Goal: Task Accomplishment & Management: Manage account settings

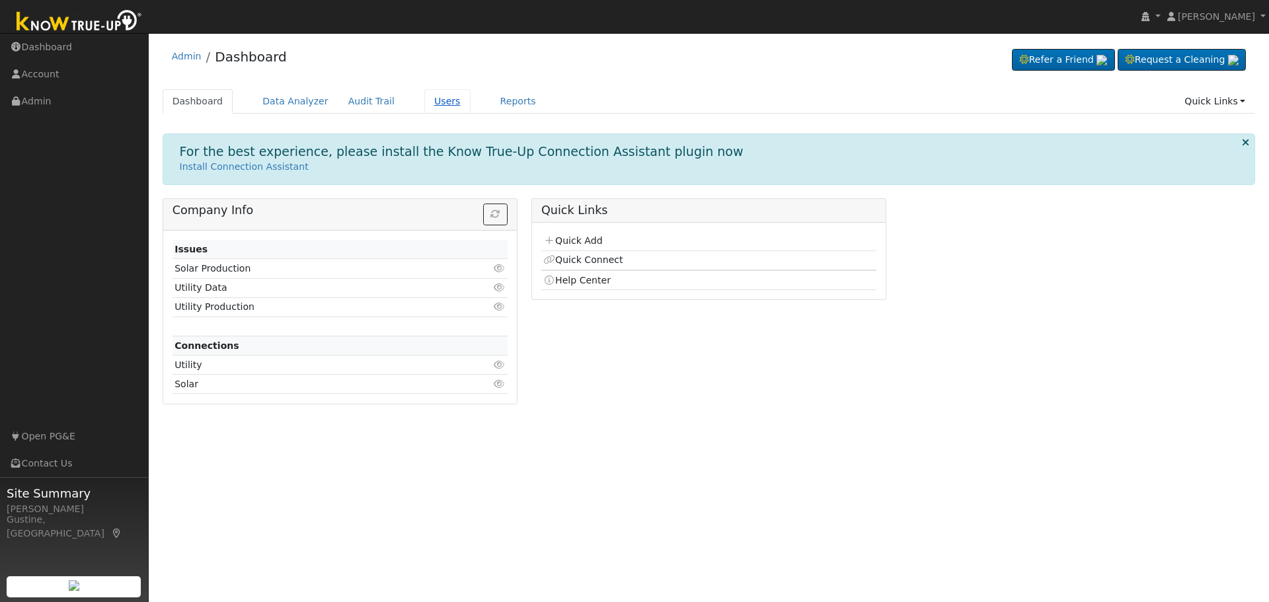
click at [426, 94] on link "Users" at bounding box center [447, 101] width 46 height 24
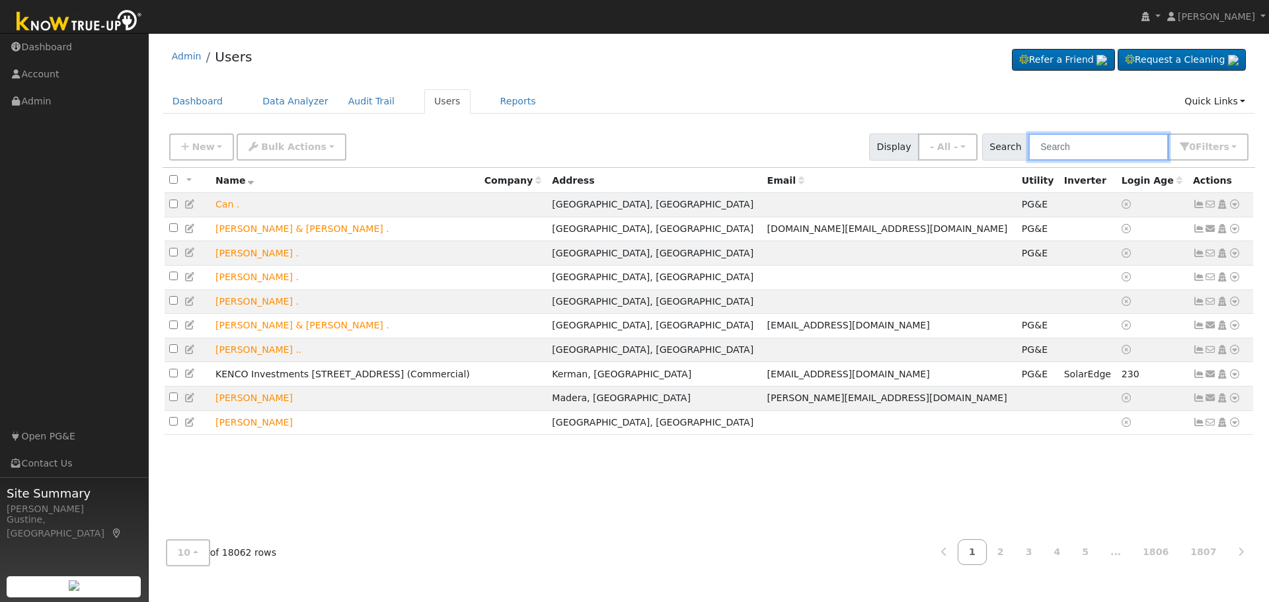
click at [1117, 154] on input "text" at bounding box center [1098, 146] width 140 height 27
type input "pond"
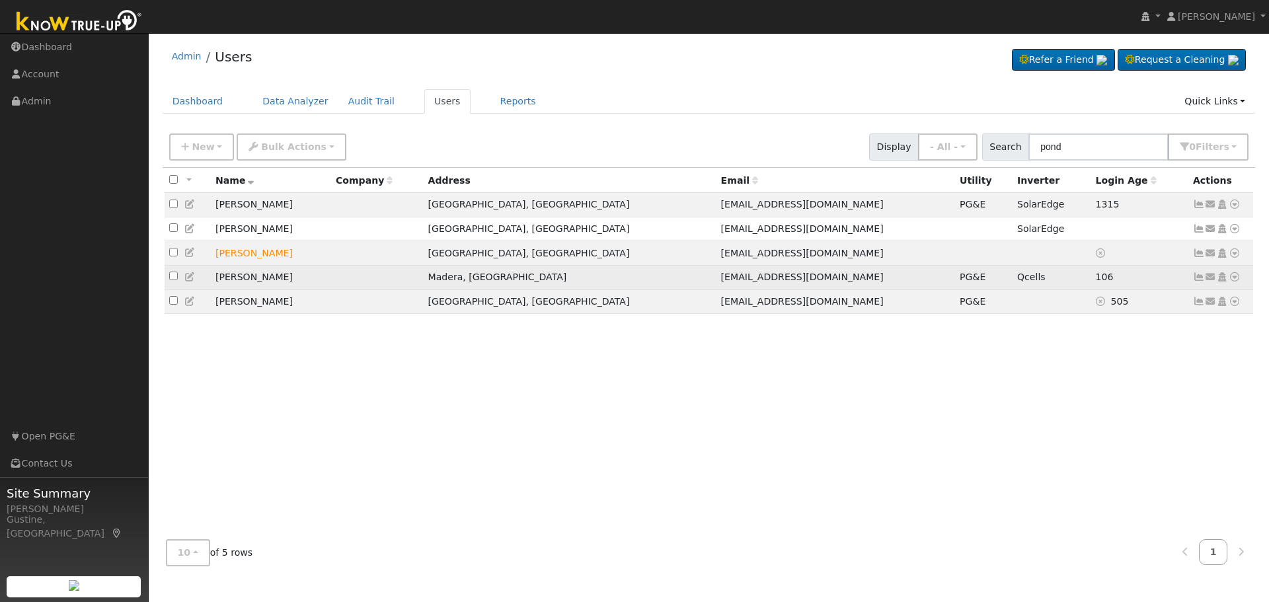
click at [1199, 281] on icon at bounding box center [1199, 276] width 12 height 9
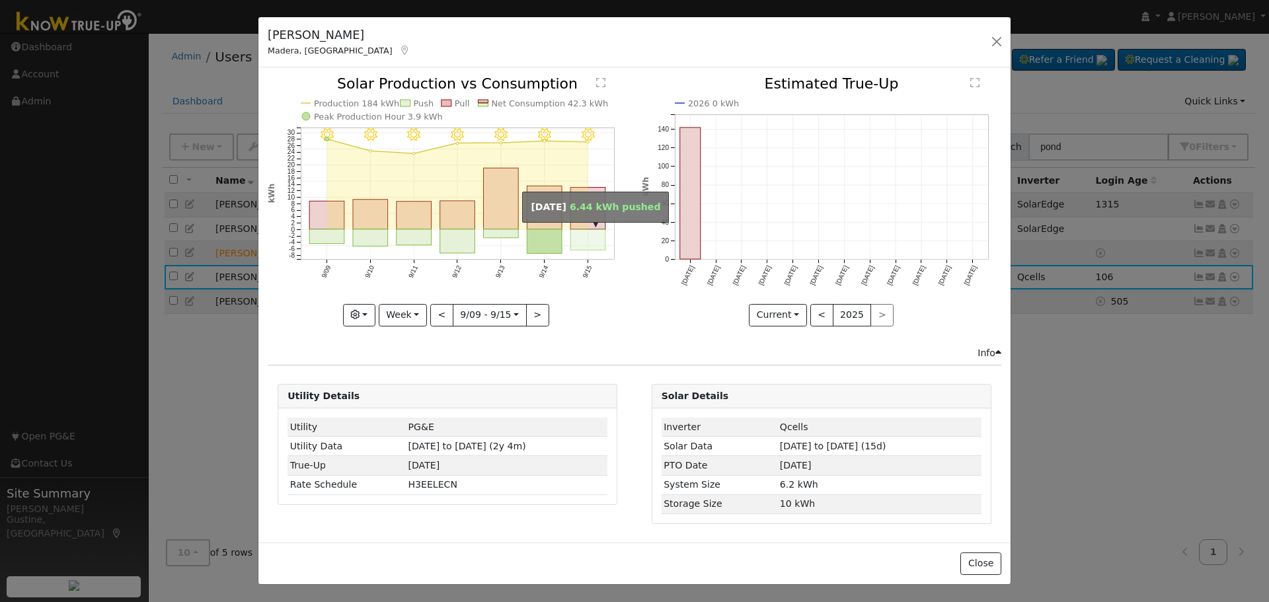
click at [597, 241] on rect "onclick=""" at bounding box center [588, 239] width 35 height 20
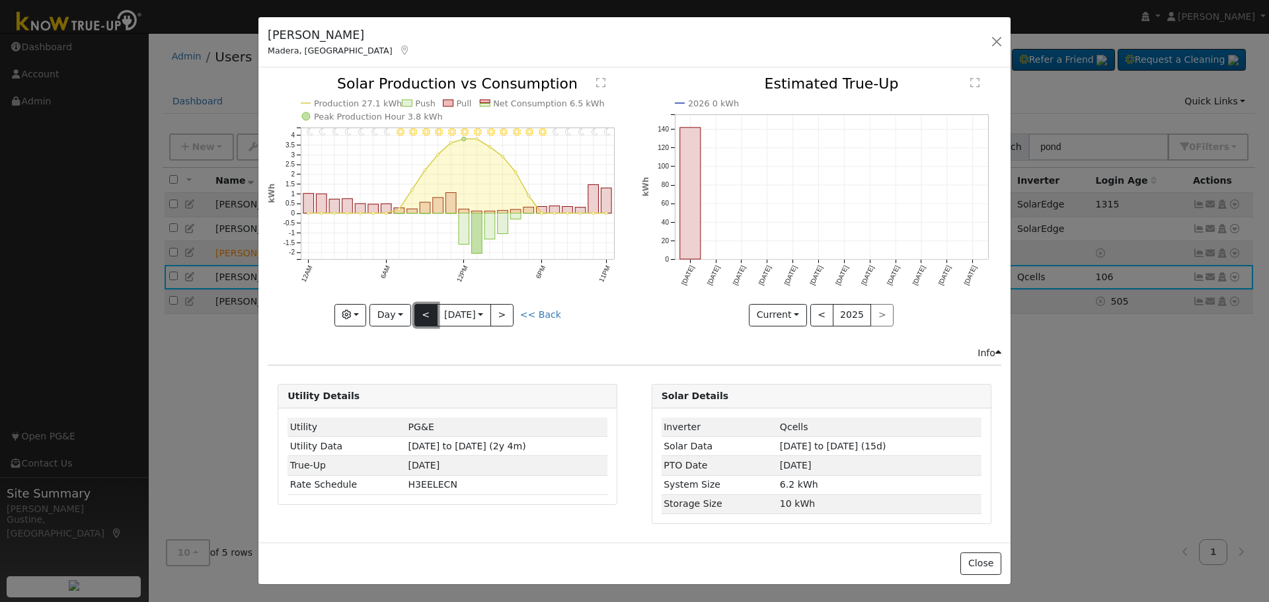
click at [417, 313] on button "<" at bounding box center [425, 315] width 23 height 22
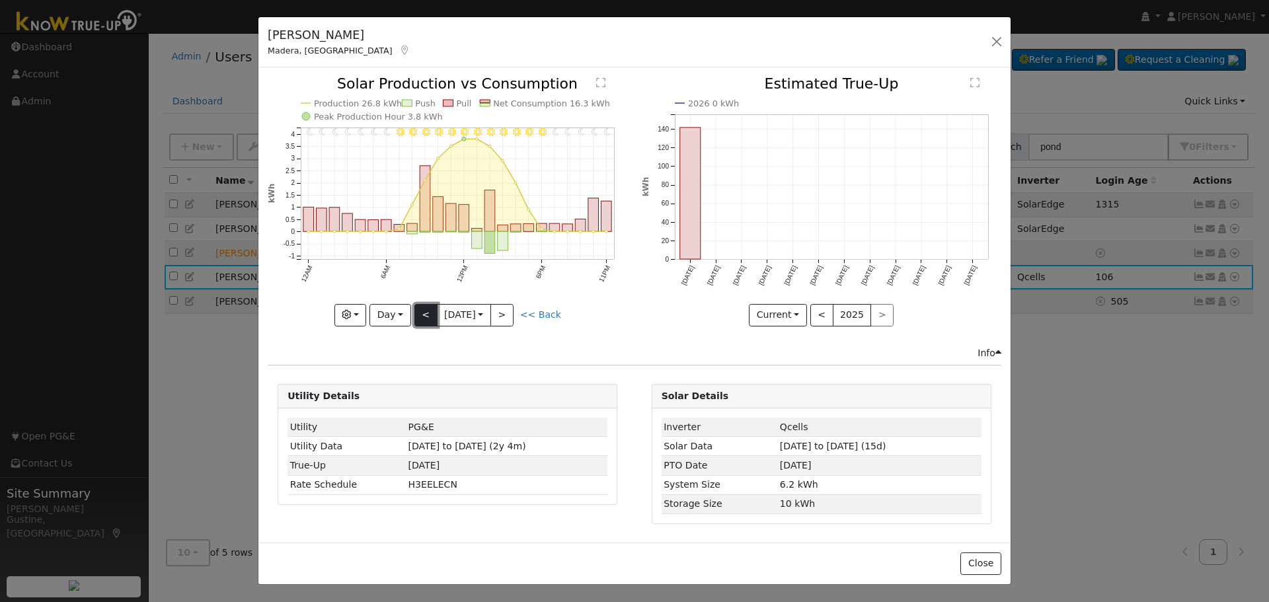
click at [417, 313] on button "<" at bounding box center [425, 315] width 23 height 22
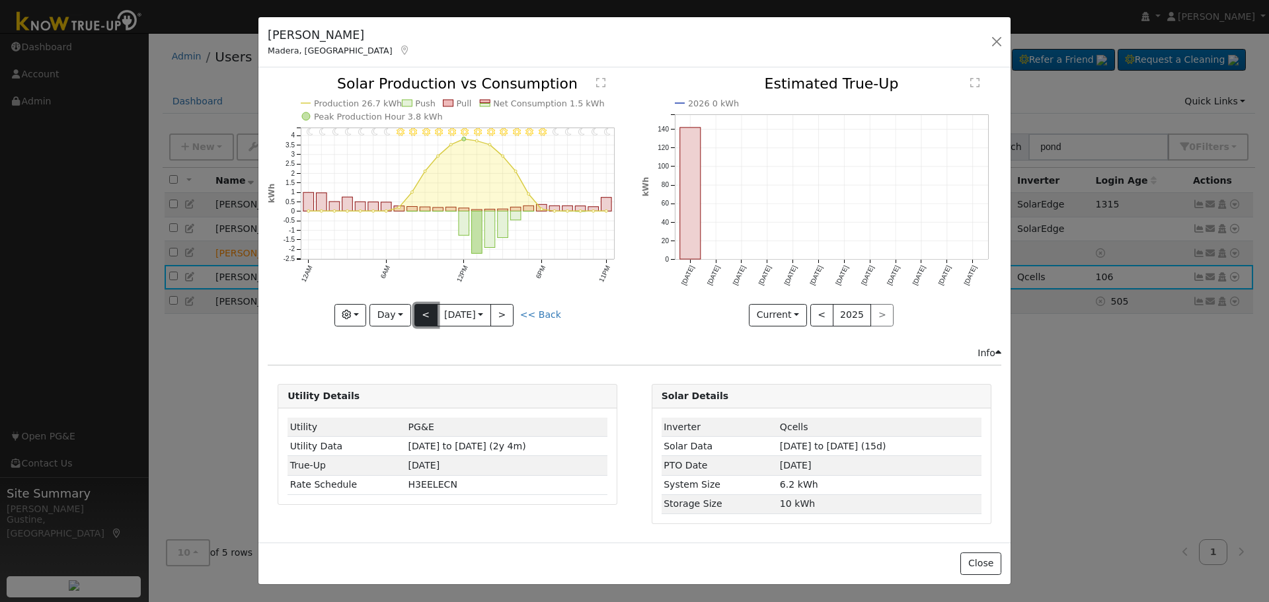
click at [417, 313] on button "<" at bounding box center [425, 315] width 23 height 22
click at [433, 314] on button "<" at bounding box center [425, 315] width 23 height 22
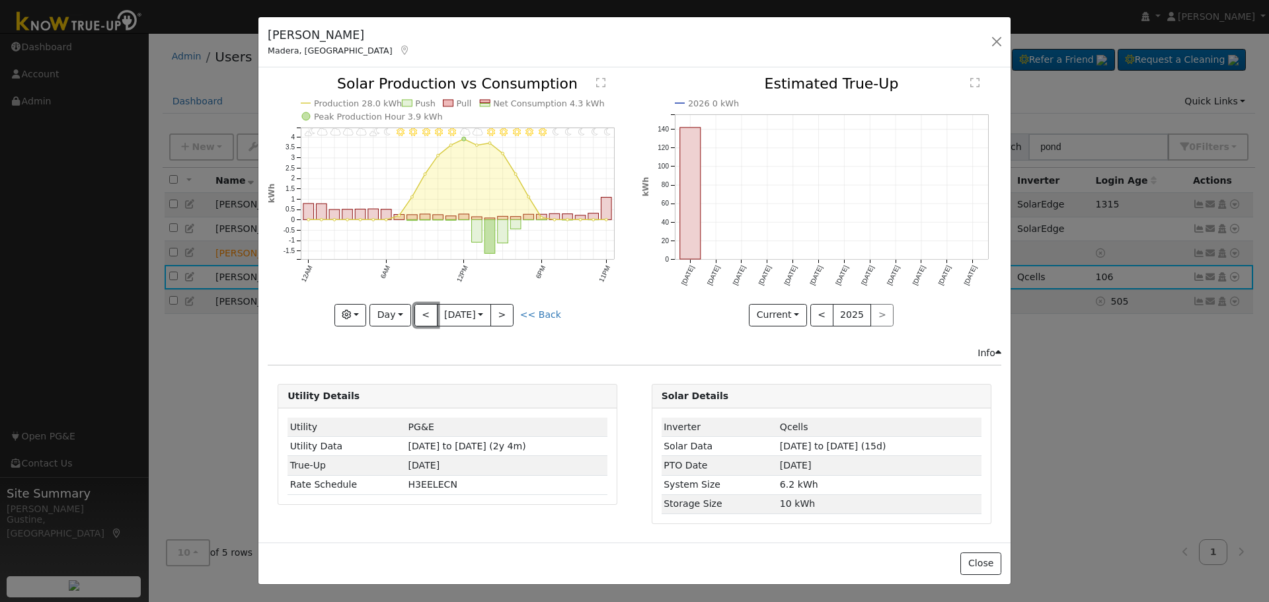
click at [433, 317] on button "<" at bounding box center [425, 315] width 23 height 22
click at [428, 317] on button "<" at bounding box center [425, 315] width 23 height 22
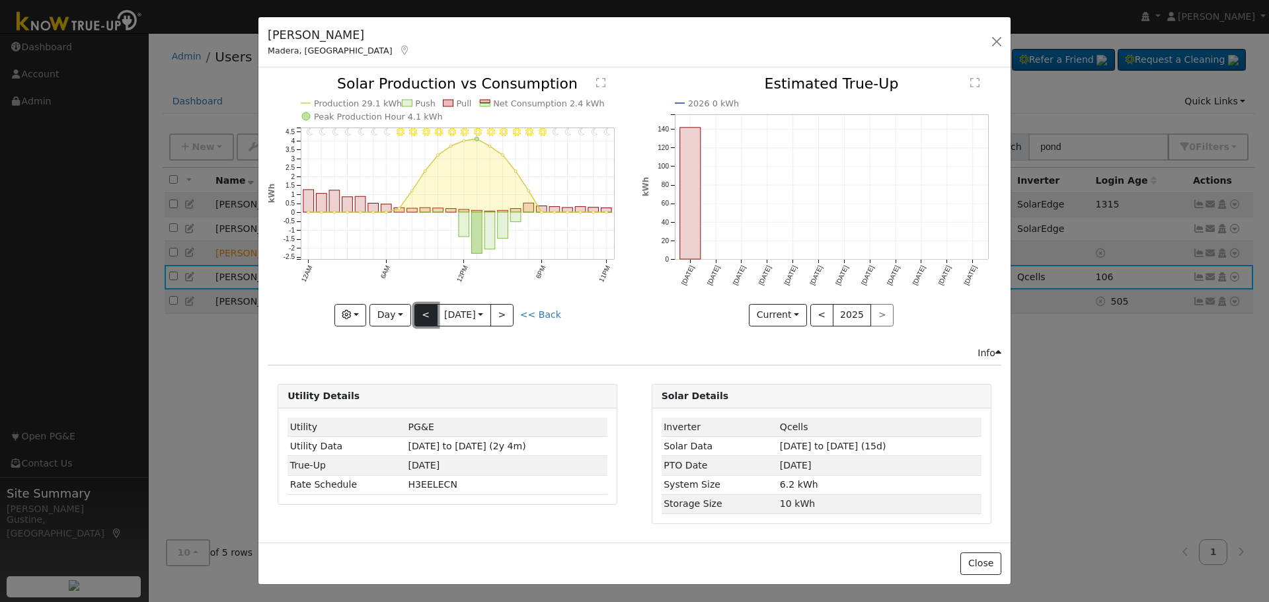
click at [428, 317] on button "<" at bounding box center [425, 315] width 23 height 22
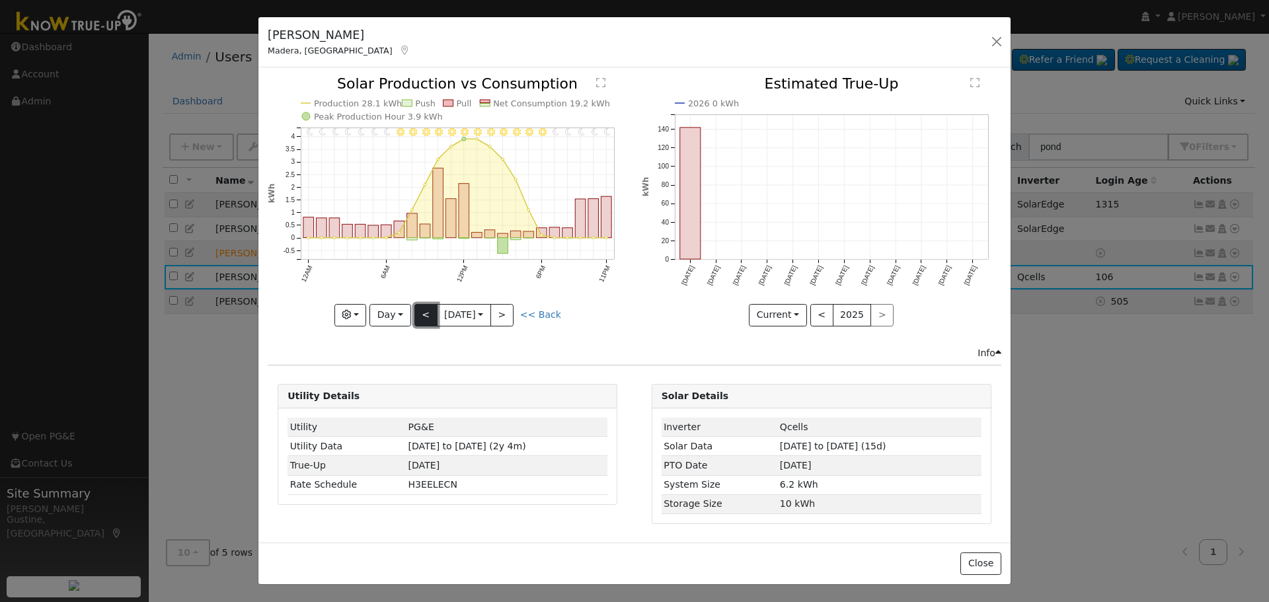
click at [428, 317] on button "<" at bounding box center [425, 315] width 23 height 22
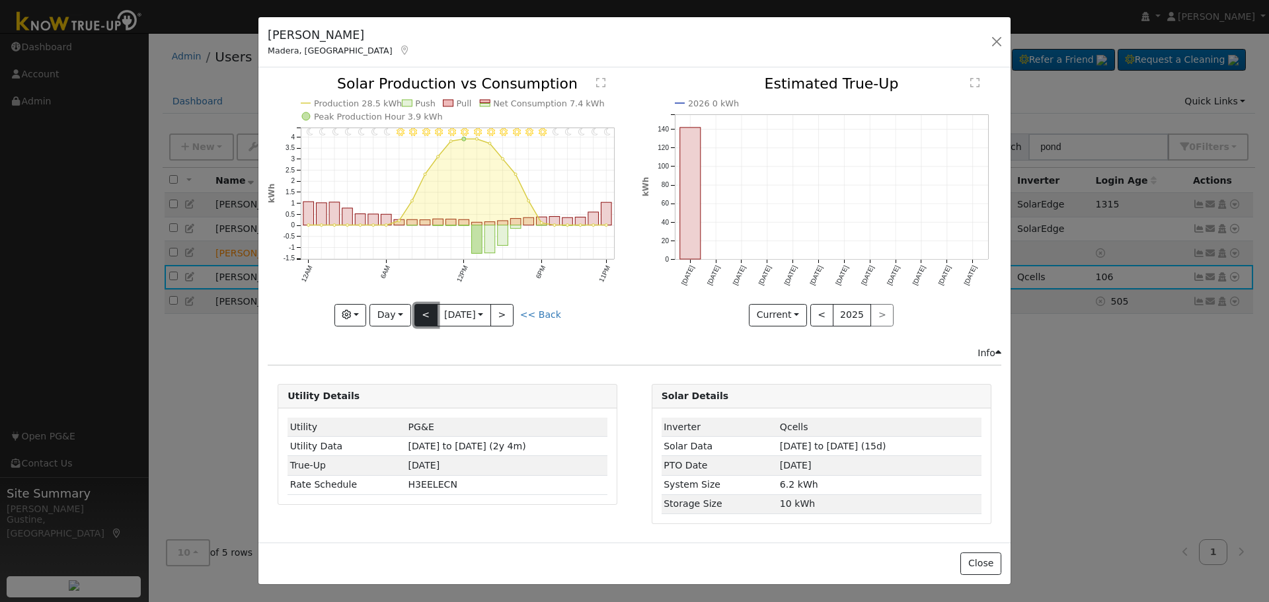
click at [434, 317] on button "<" at bounding box center [425, 315] width 23 height 22
click at [428, 307] on button "<" at bounding box center [425, 315] width 23 height 22
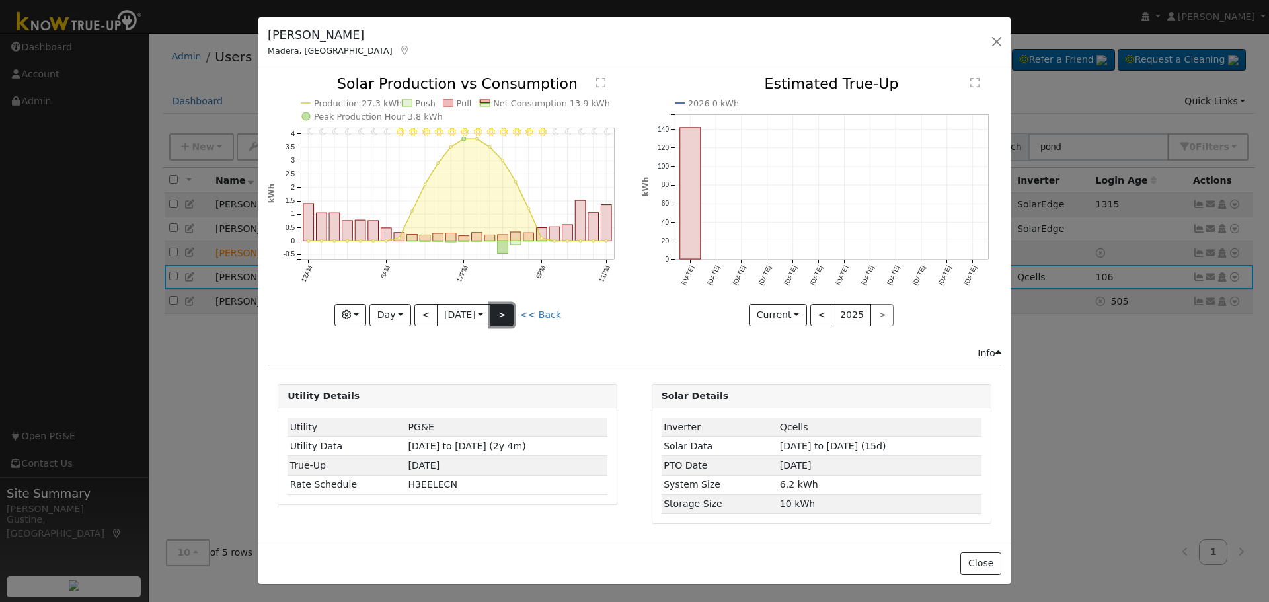
click at [513, 324] on button ">" at bounding box center [501, 315] width 23 height 22
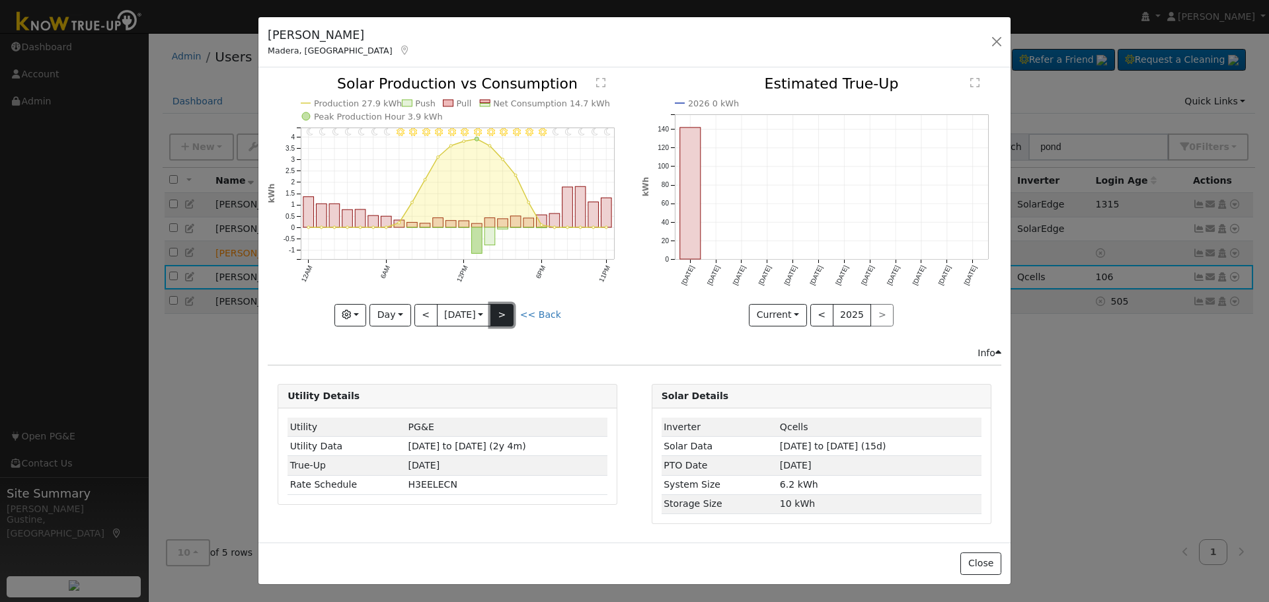
click at [511, 316] on button ">" at bounding box center [501, 315] width 23 height 22
click at [511, 315] on div at bounding box center [447, 201] width 359 height 249
click at [511, 315] on button ">" at bounding box center [501, 315] width 23 height 22
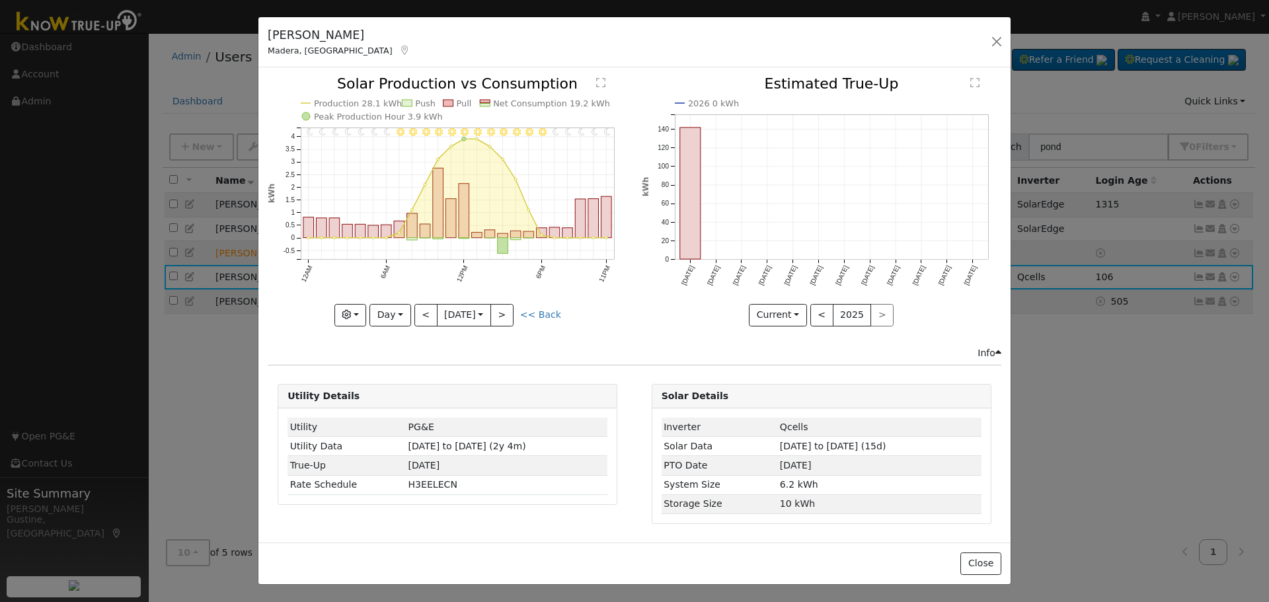
click at [511, 315] on div at bounding box center [447, 201] width 359 height 249
click at [511, 315] on div "11PM - Clear 10PM - Clear 9PM - Clear 8PM - Clear 7PM - Clear 6PM - Clear 5PM -…" at bounding box center [447, 201] width 359 height 249
click at [511, 315] on button ">" at bounding box center [501, 315] width 23 height 22
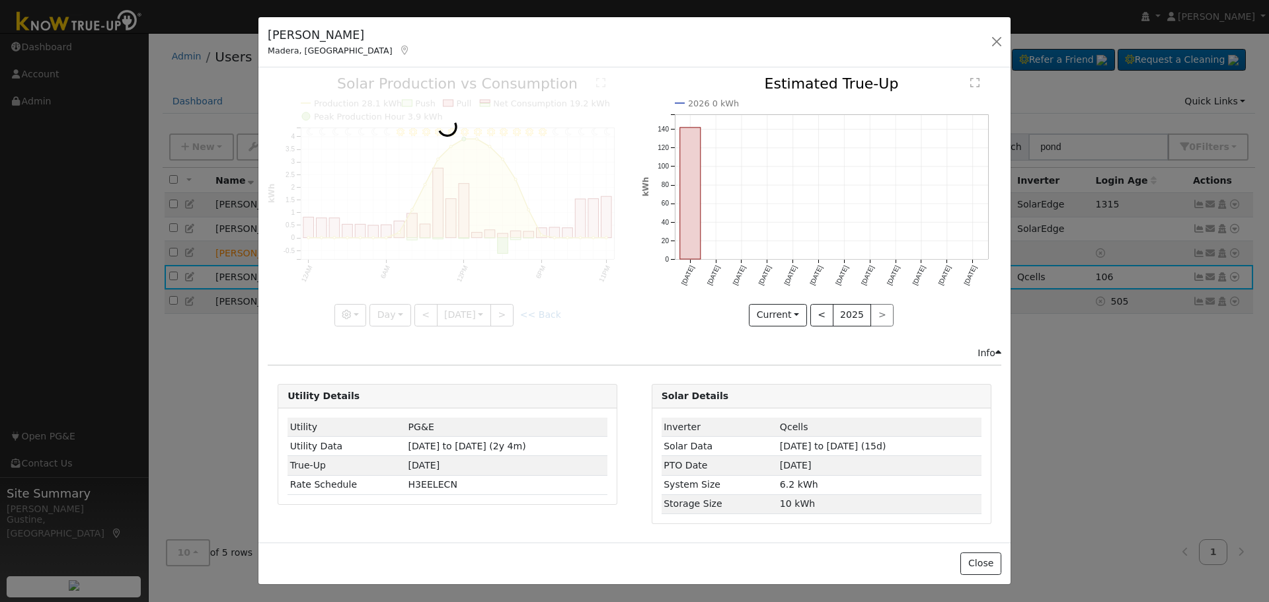
click at [511, 315] on div at bounding box center [447, 201] width 359 height 249
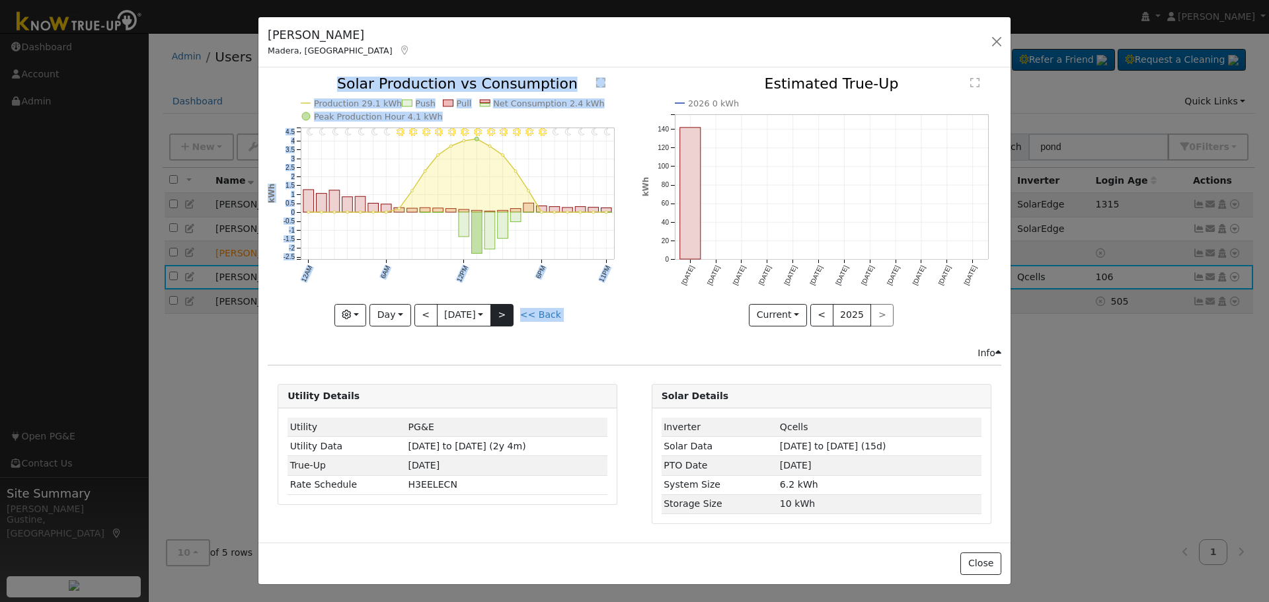
drag, startPoint x: 511, startPoint y: 315, endPoint x: 503, endPoint y: 317, distance: 8.2
click at [511, 316] on div "11PM - Clear 10PM - Clear 9PM - Clear 8PM - Clear 7PM - Clear 6PM - Clear 5PM -…" at bounding box center [447, 201] width 359 height 249
click at [503, 317] on button ">" at bounding box center [501, 315] width 23 height 22
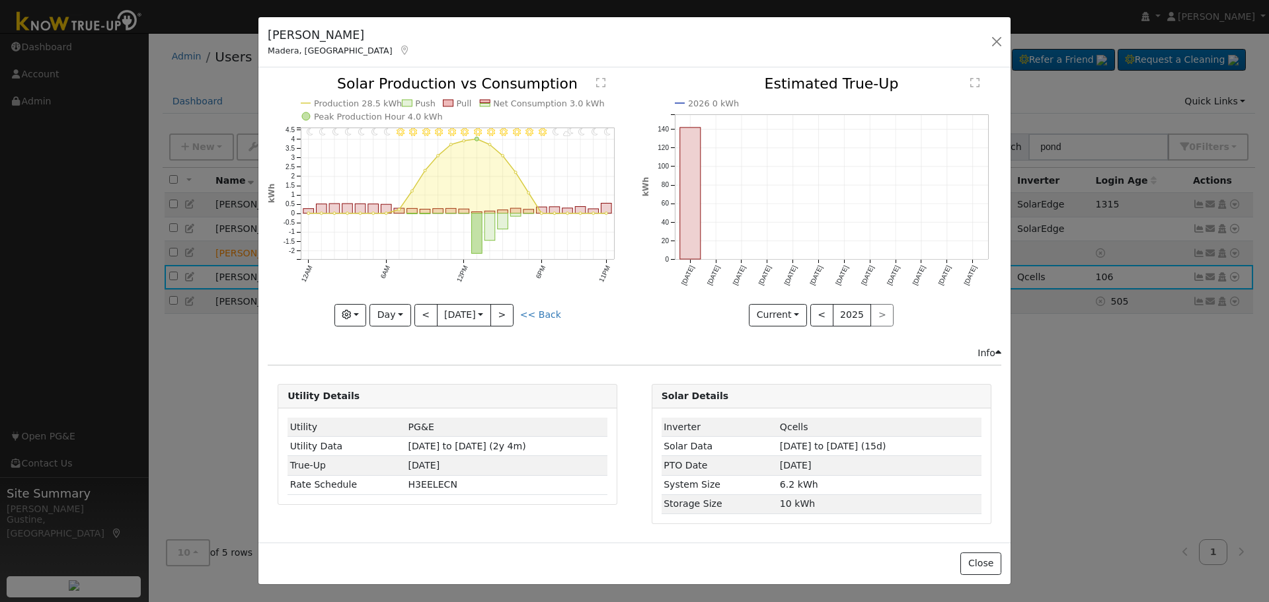
click at [502, 317] on div "11PM - Clear 10PM - Clear 9PM - MostlyClear 8PM - PartlyCloudy 7PM - MostlyClea…" at bounding box center [447, 201] width 359 height 249
click at [500, 316] on button ">" at bounding box center [501, 315] width 23 height 22
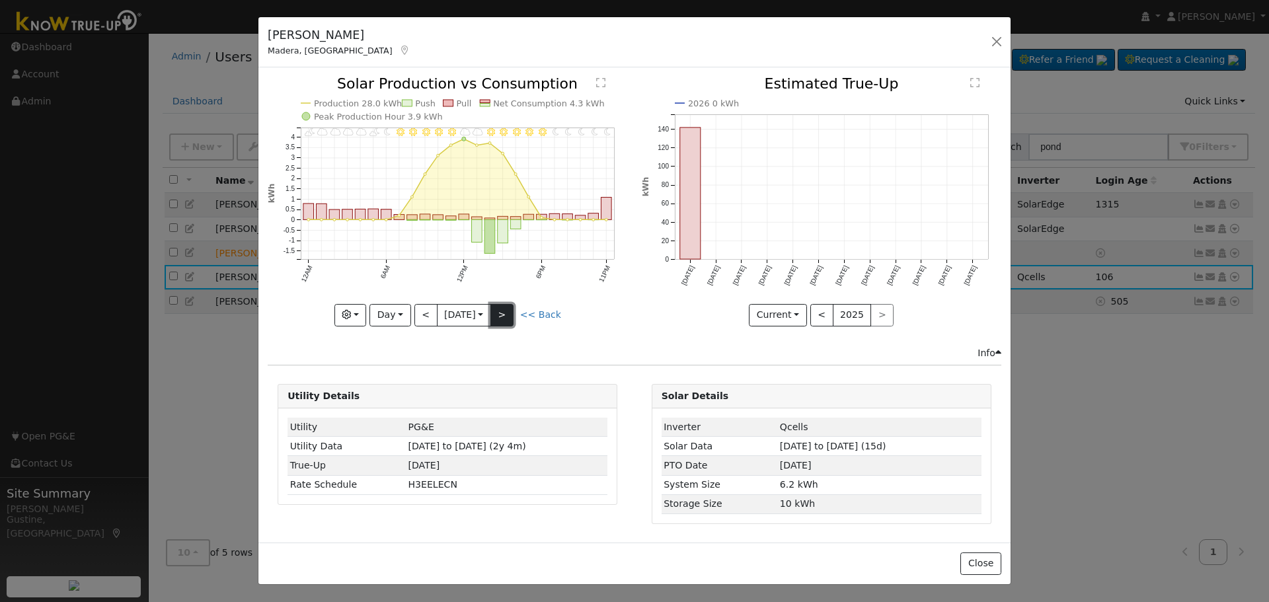
click at [513, 307] on button ">" at bounding box center [501, 315] width 23 height 22
click at [513, 309] on button ">" at bounding box center [501, 315] width 23 height 22
click at [506, 310] on button ">" at bounding box center [501, 315] width 23 height 22
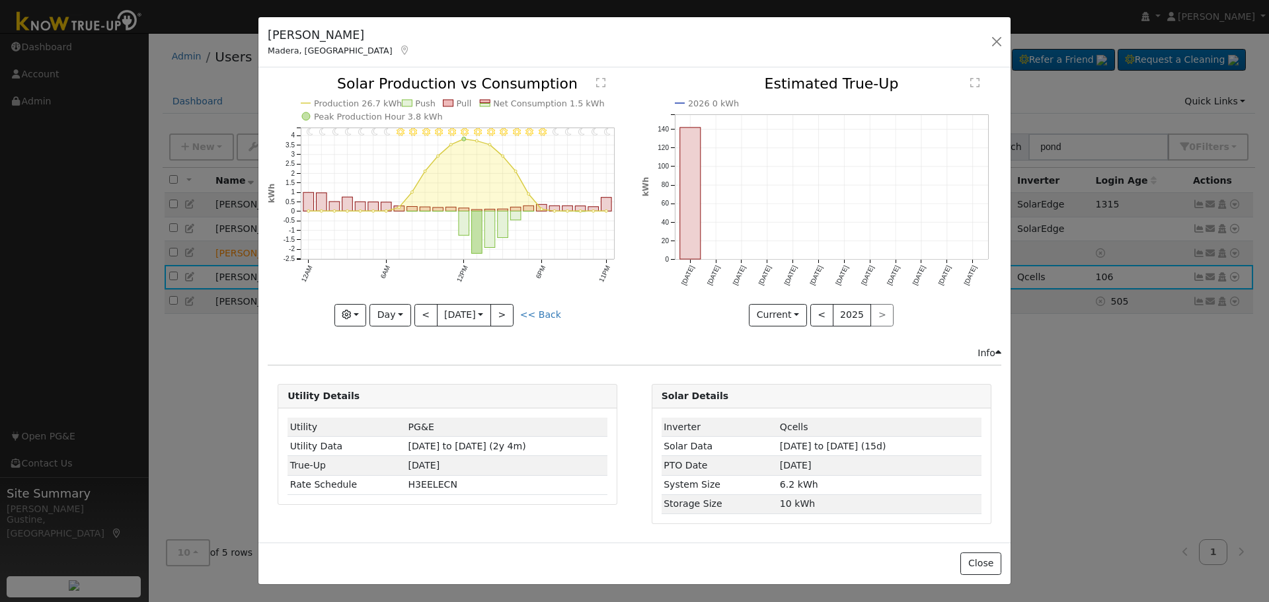
click at [507, 310] on div "11PM - Clear 10PM - Clear 9PM - Clear 8PM - Clear 7PM - Clear 6PM - Clear 5PM -…" at bounding box center [447, 201] width 359 height 249
click at [506, 314] on button ">" at bounding box center [501, 315] width 23 height 22
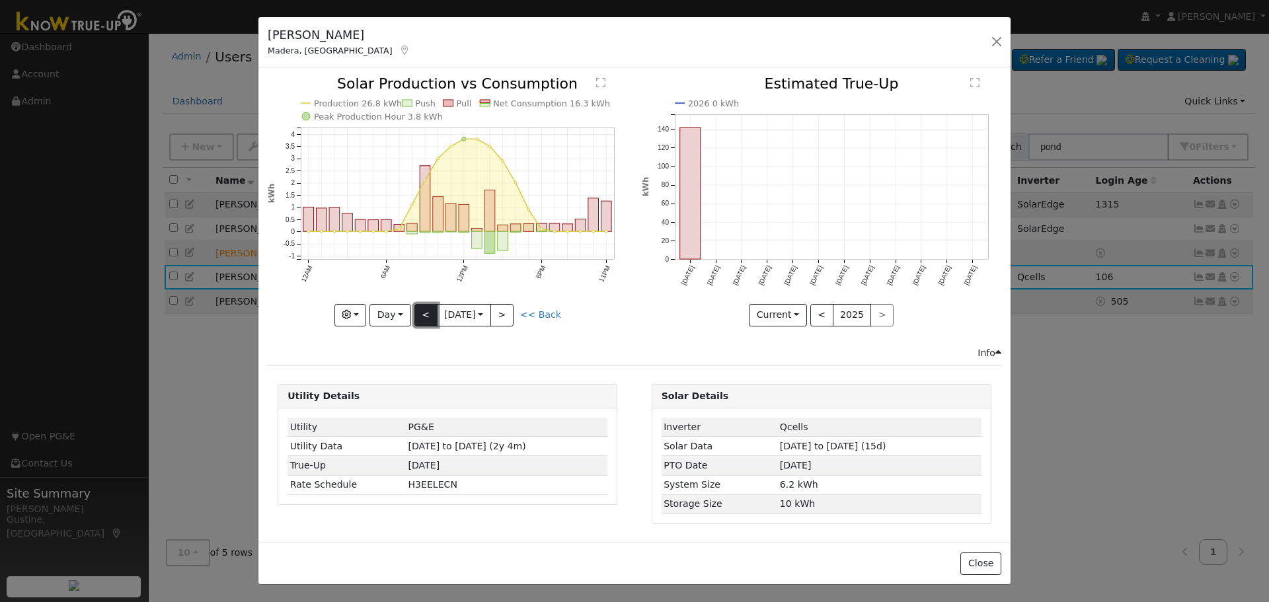
click at [428, 313] on button "<" at bounding box center [425, 315] width 23 height 22
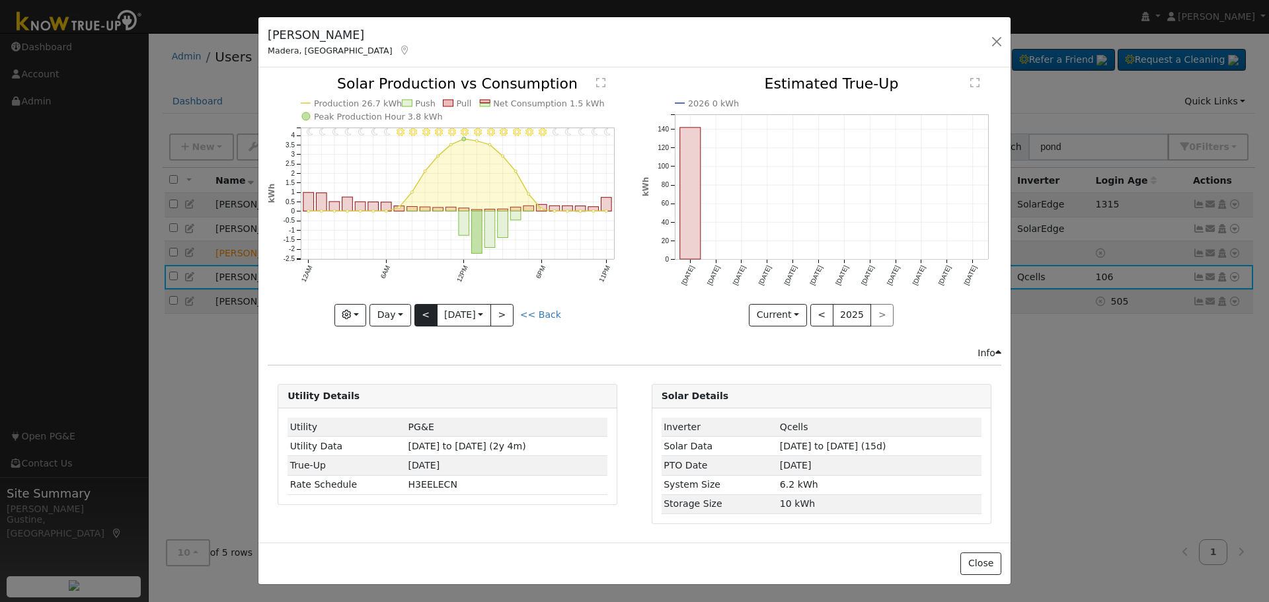
click at [428, 313] on div "11PM - Clear 10PM - Clear 9PM - Clear 8PM - Clear 7PM - Clear 6PM - Clear 5PM -…" at bounding box center [447, 201] width 359 height 249
click at [428, 313] on button "<" at bounding box center [425, 315] width 23 height 22
click at [0, 0] on div at bounding box center [0, 0] width 0 height 0
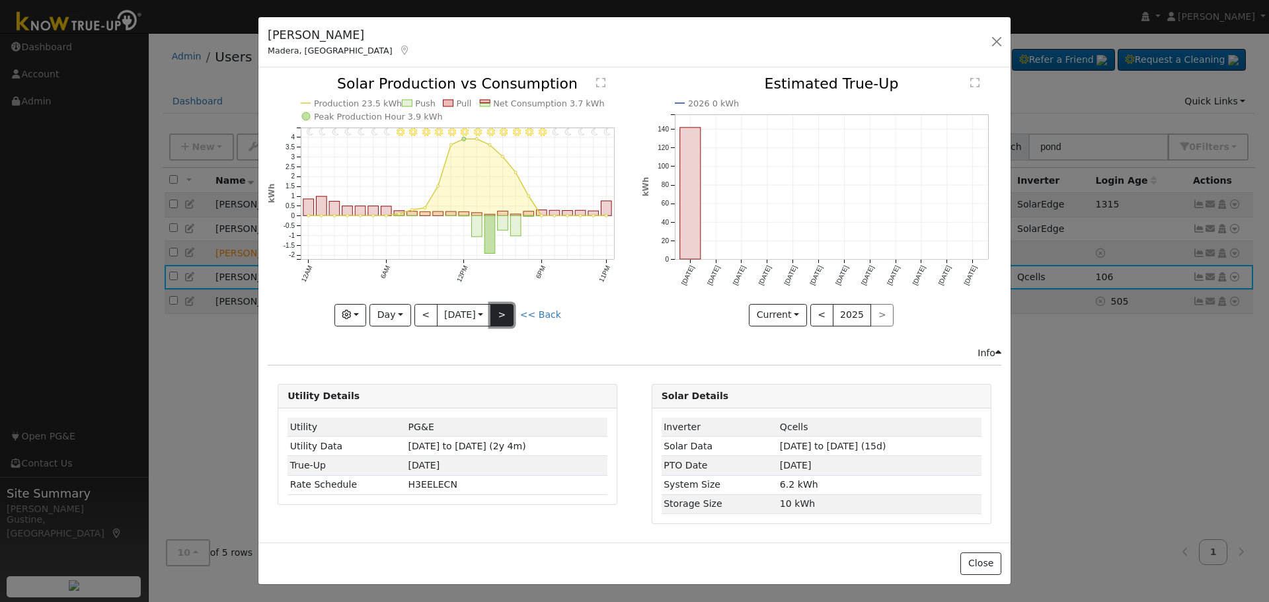
click at [502, 312] on button ">" at bounding box center [501, 315] width 23 height 22
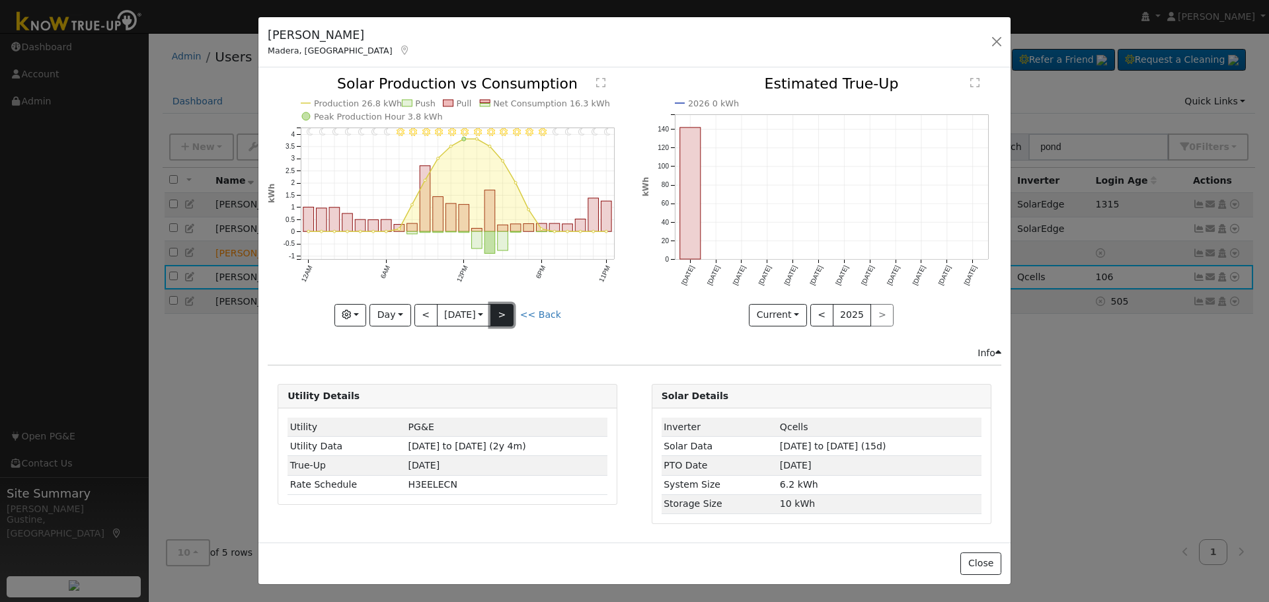
click at [500, 317] on button ">" at bounding box center [501, 315] width 23 height 22
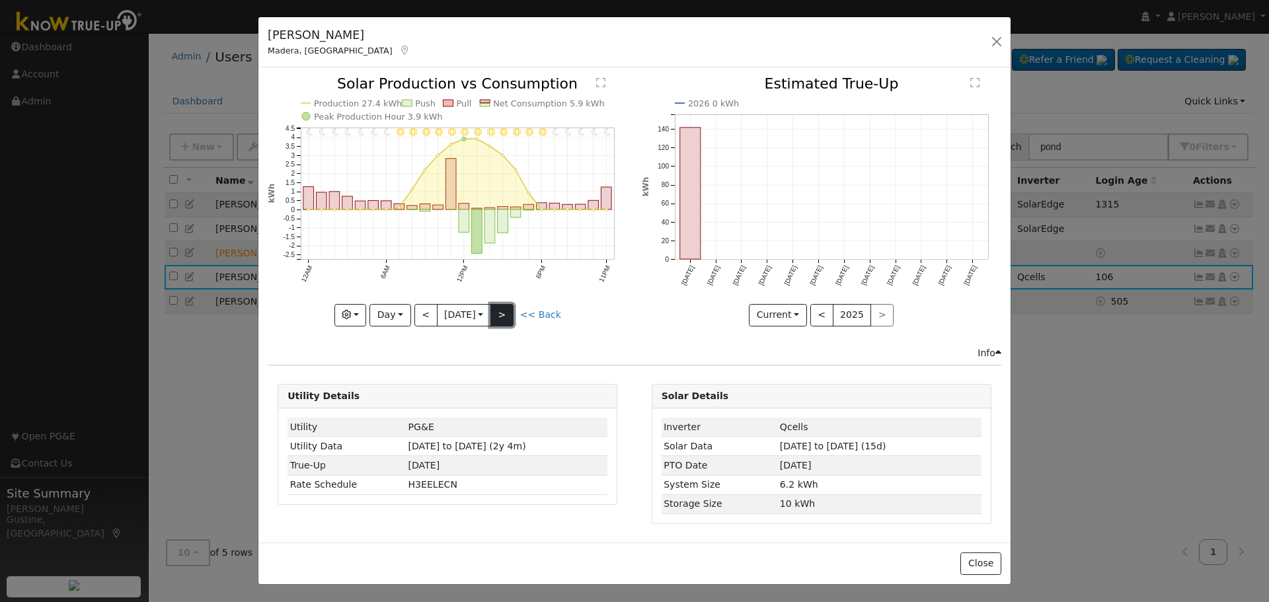
click at [498, 316] on button ">" at bounding box center [501, 315] width 23 height 22
drag, startPoint x: 508, startPoint y: 314, endPoint x: 501, endPoint y: 328, distance: 16.3
click at [508, 315] on button ">" at bounding box center [501, 315] width 23 height 22
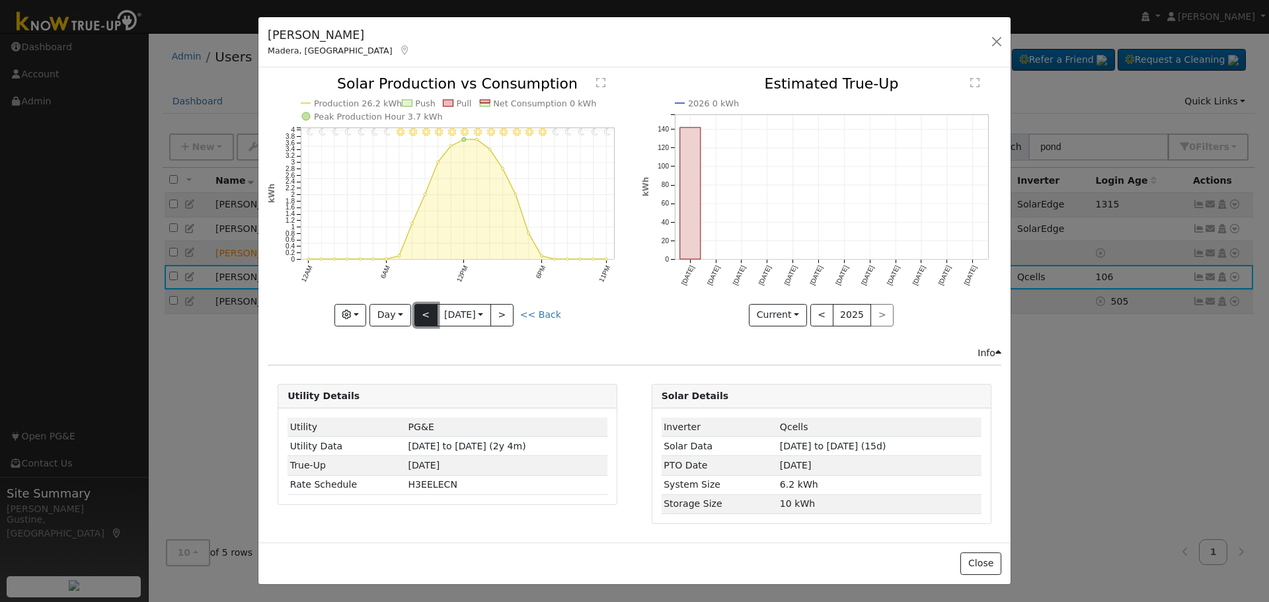
click at [435, 319] on button "<" at bounding box center [425, 315] width 23 height 22
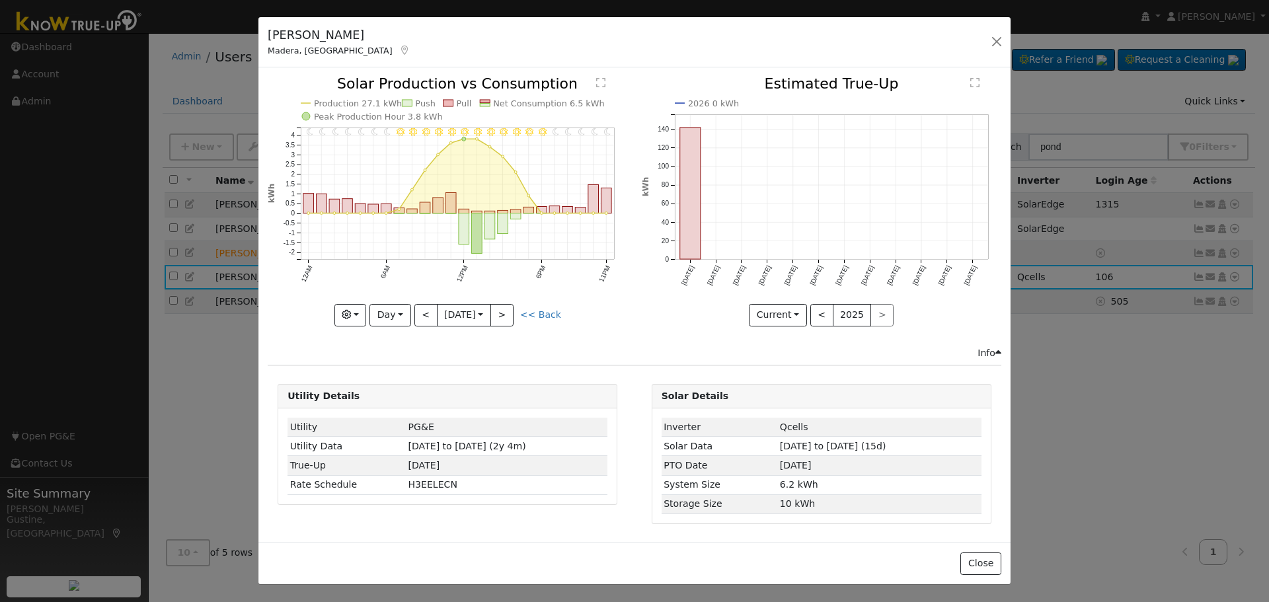
click at [395, 311] on div at bounding box center [447, 201] width 359 height 249
click at [394, 311] on button "Day" at bounding box center [389, 315] width 41 height 22
click at [421, 389] on ul "Day Week Month Year Custom" at bounding box center [415, 380] width 93 height 104
click at [428, 312] on button "<" at bounding box center [425, 315] width 23 height 22
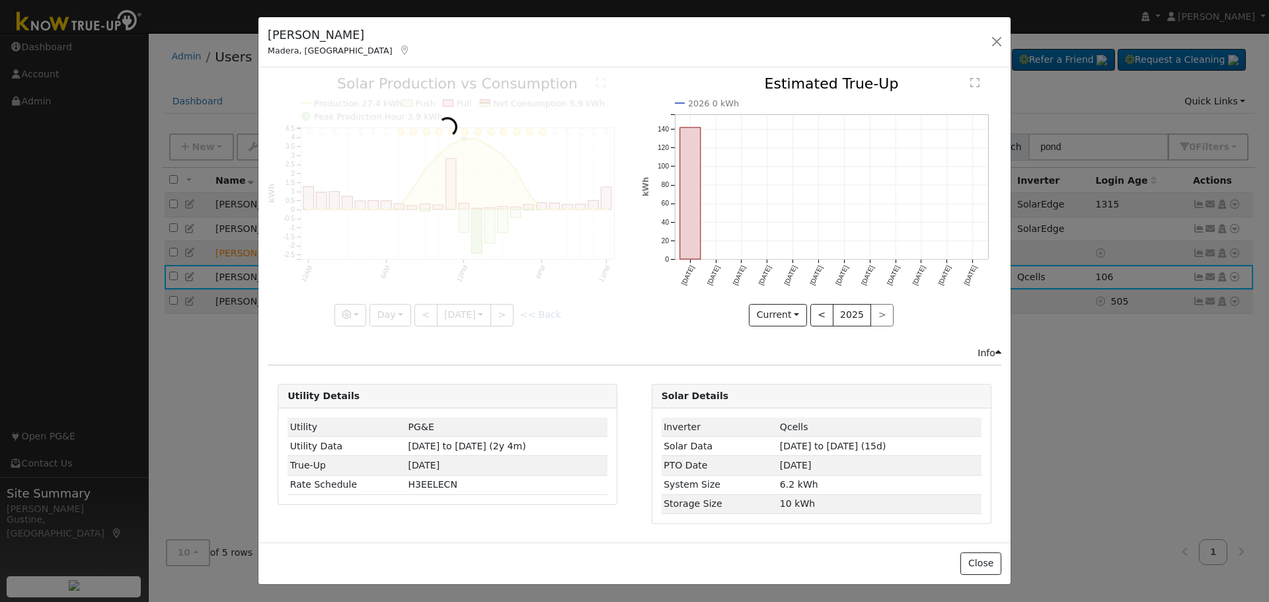
click at [428, 312] on div at bounding box center [447, 201] width 359 height 249
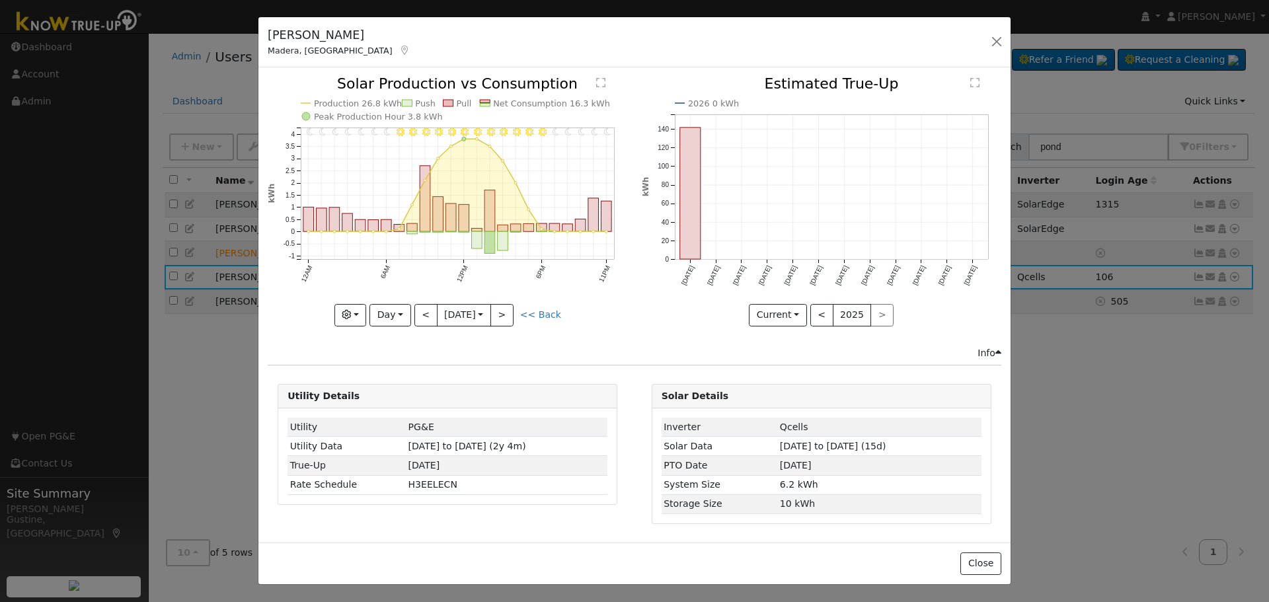
click at [428, 312] on div at bounding box center [447, 201] width 359 height 249
click at [427, 312] on button "<" at bounding box center [425, 315] width 23 height 22
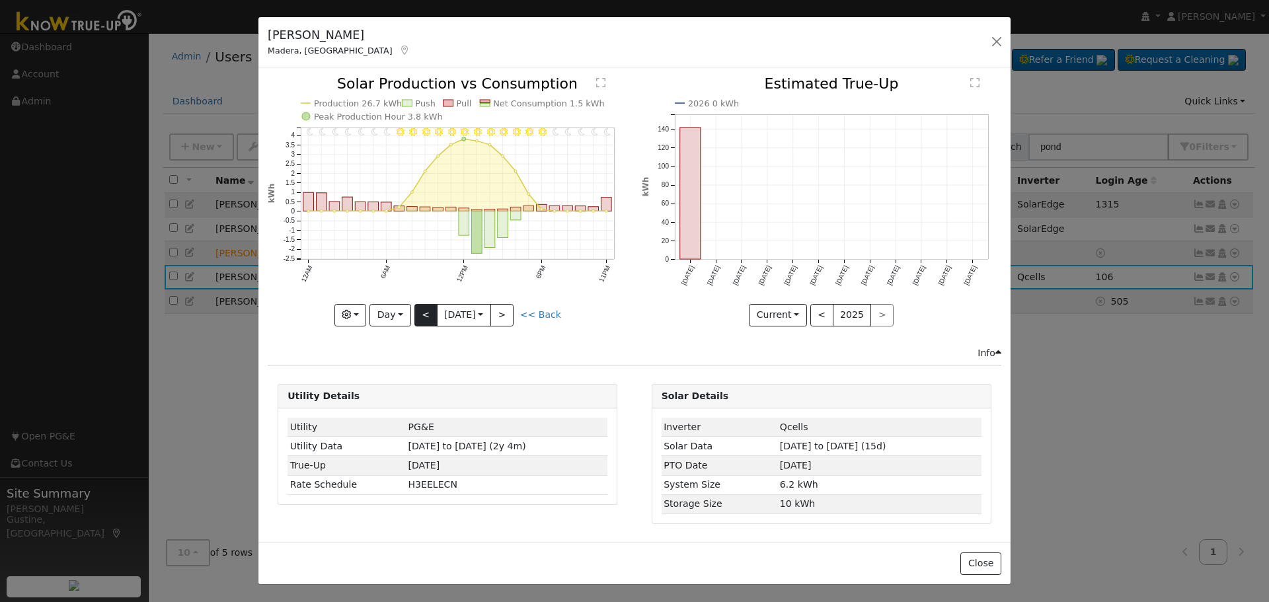
click at [427, 312] on div at bounding box center [447, 201] width 359 height 249
click at [427, 312] on button "<" at bounding box center [425, 315] width 23 height 22
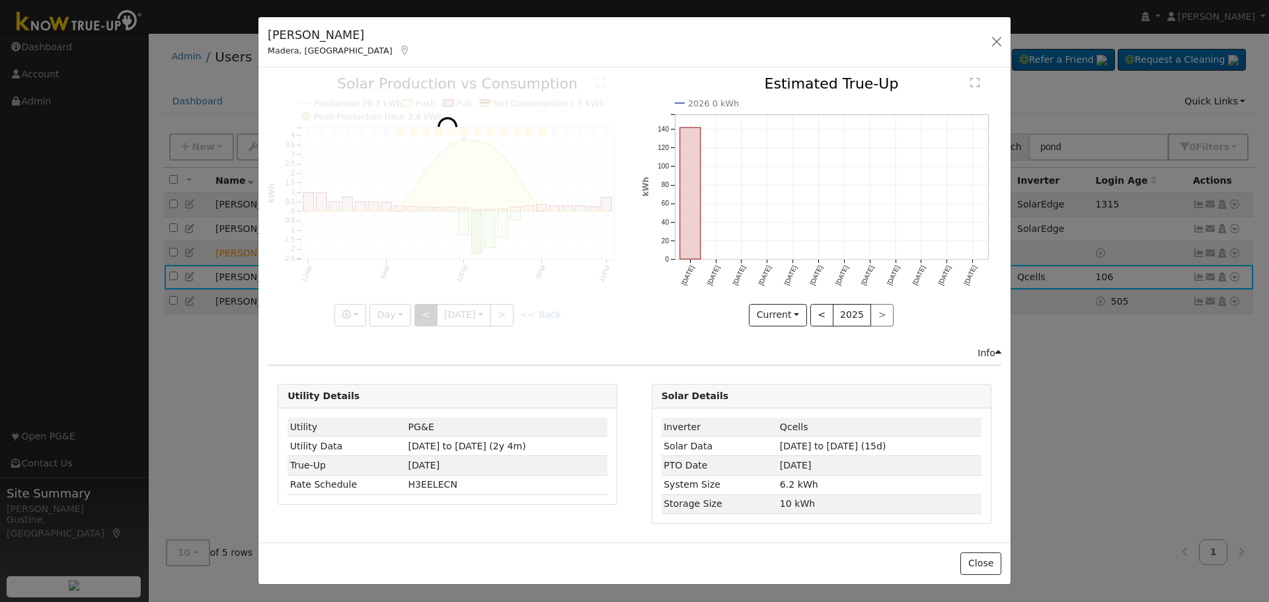
click at [427, 312] on div at bounding box center [447, 201] width 359 height 249
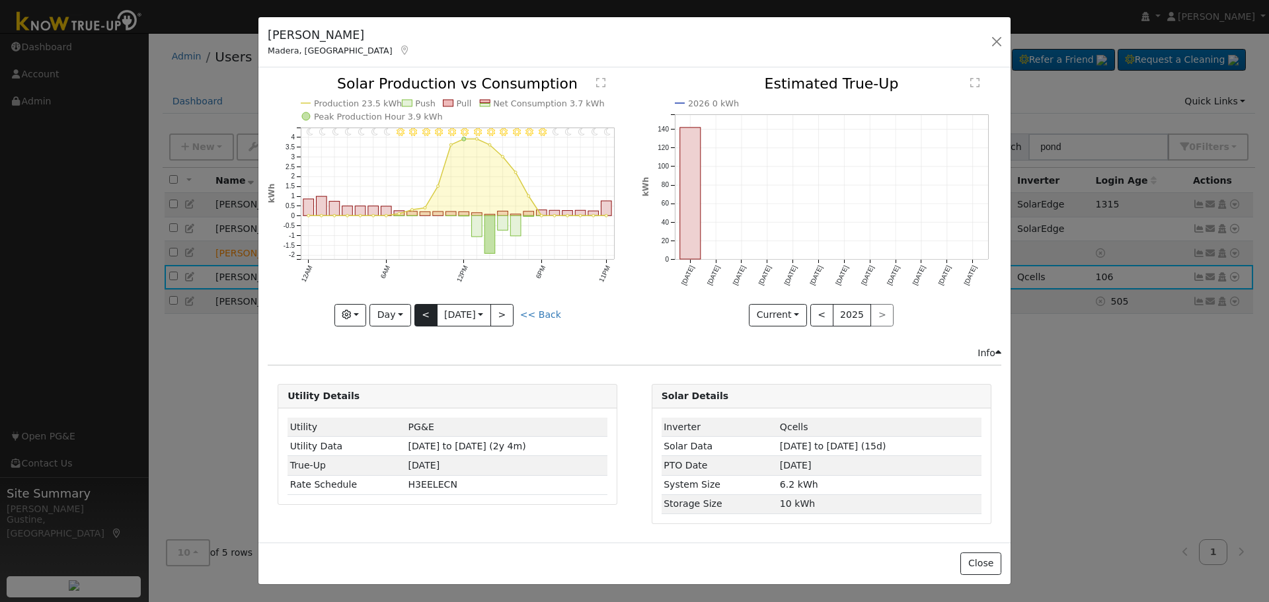
click at [427, 312] on div "11PM - Clear 10PM - Clear 9PM - Clear 8PM - MostlyClear 7PM - Clear 6PM - Clear…" at bounding box center [447, 201] width 359 height 249
click at [427, 312] on button "<" at bounding box center [425, 315] width 23 height 22
click at [0, 0] on div at bounding box center [0, 0] width 0 height 0
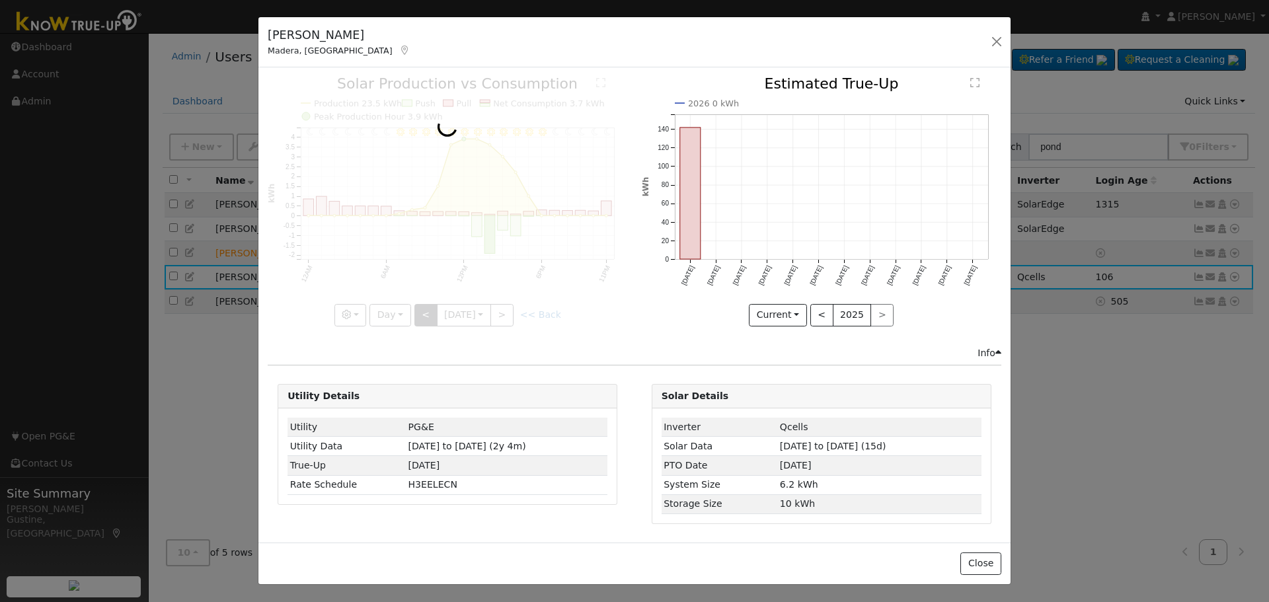
click at [427, 312] on div at bounding box center [447, 201] width 359 height 249
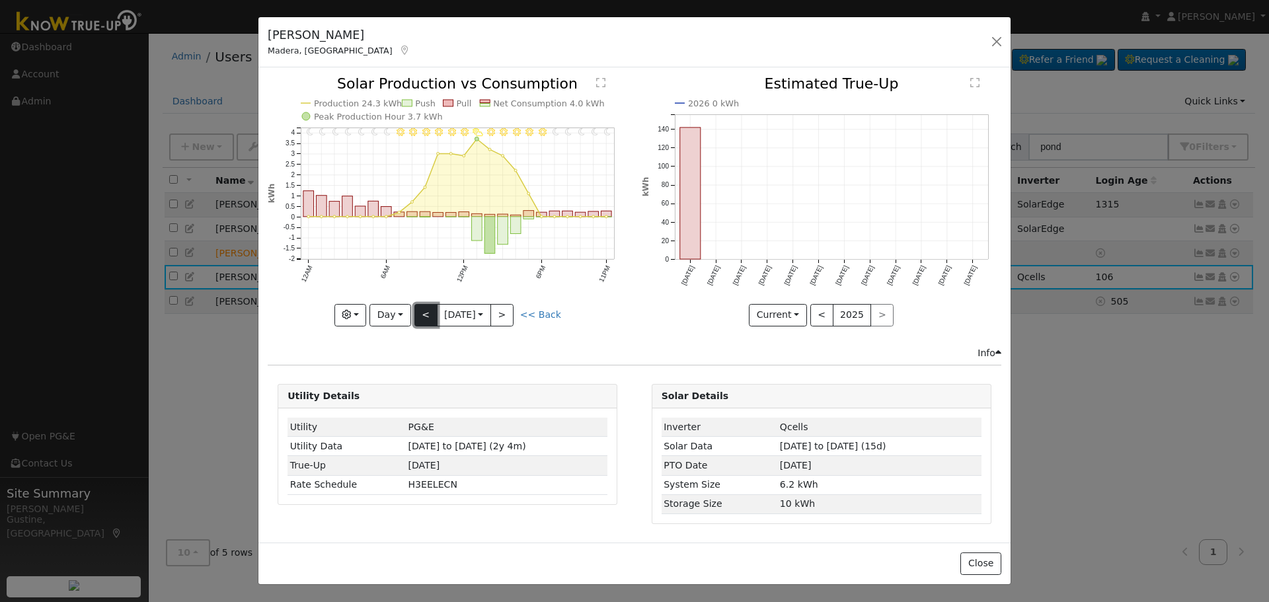
click at [427, 312] on button "<" at bounding box center [425, 315] width 23 height 22
click at [0, 0] on div at bounding box center [0, 0] width 0 height 0
click at [427, 312] on div "11PM - Clear 10PM - Clear 9PM - Clear 8PM - Clear 7PM - Clear 6PM - Clear 5PM -…" at bounding box center [447, 201] width 359 height 249
click at [427, 312] on button "<" at bounding box center [425, 315] width 23 height 22
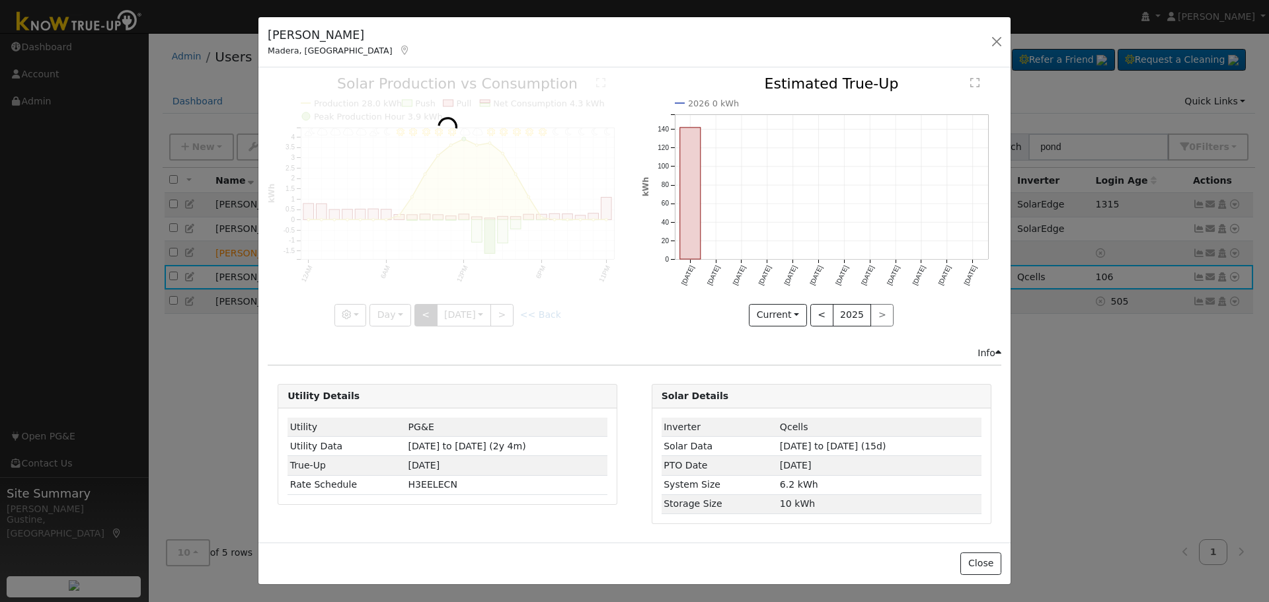
click at [427, 312] on div at bounding box center [447, 201] width 359 height 249
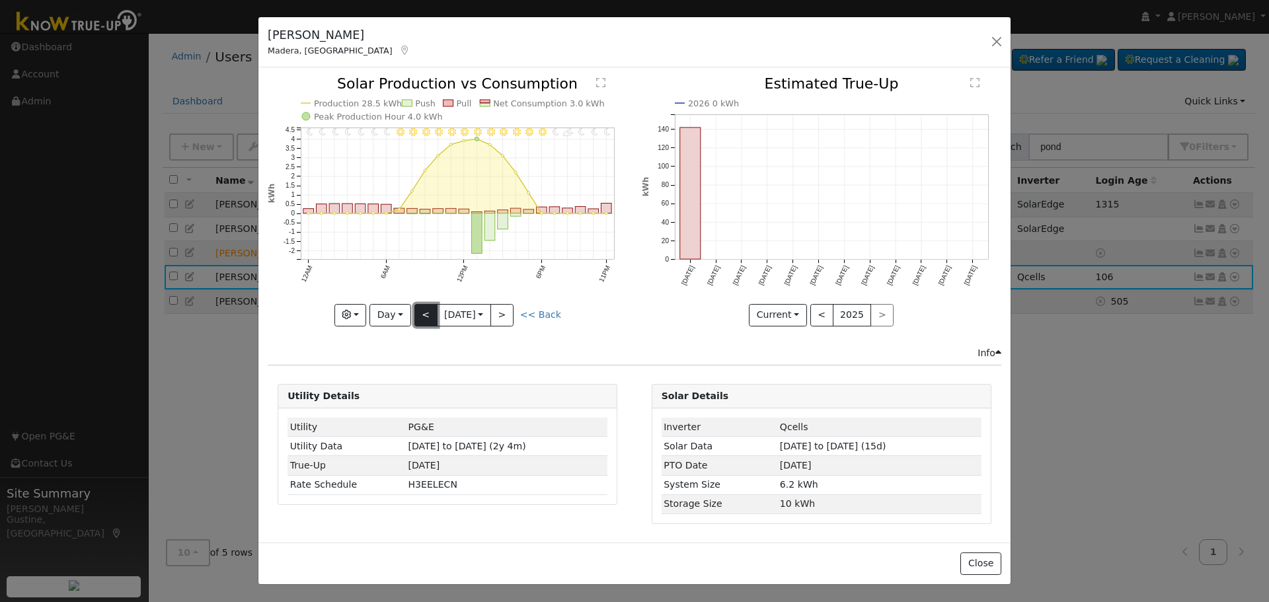
click at [426, 312] on button "<" at bounding box center [425, 315] width 23 height 22
click at [423, 311] on div at bounding box center [447, 201] width 359 height 249
click at [423, 311] on button "<" at bounding box center [425, 315] width 23 height 22
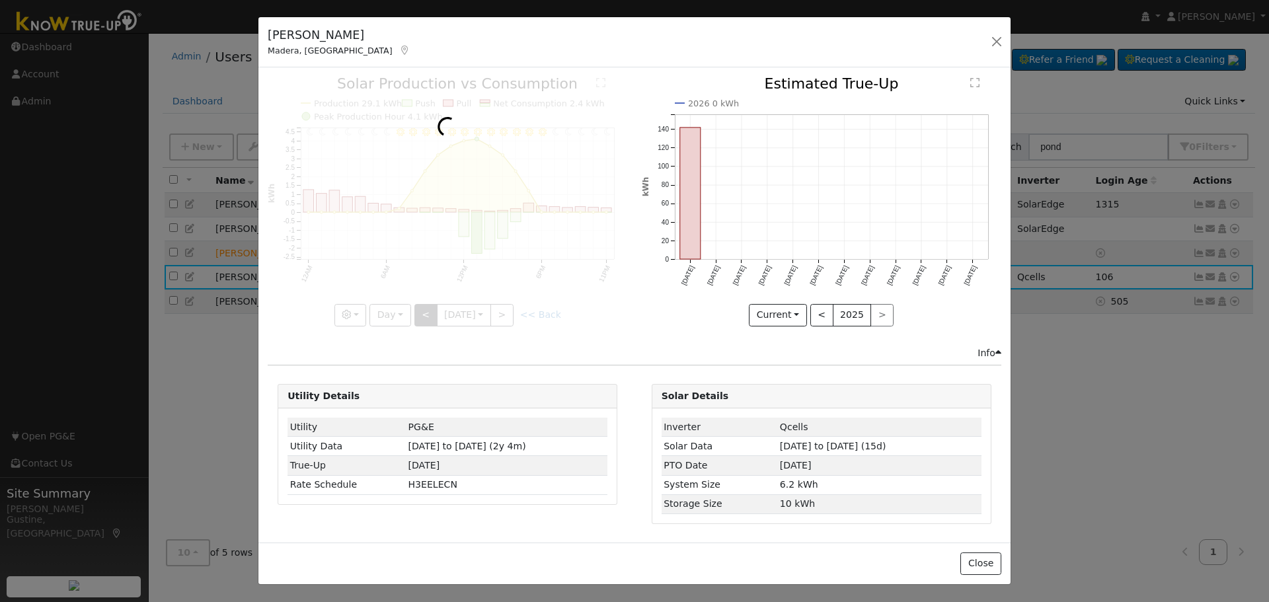
click at [423, 311] on div at bounding box center [447, 201] width 359 height 249
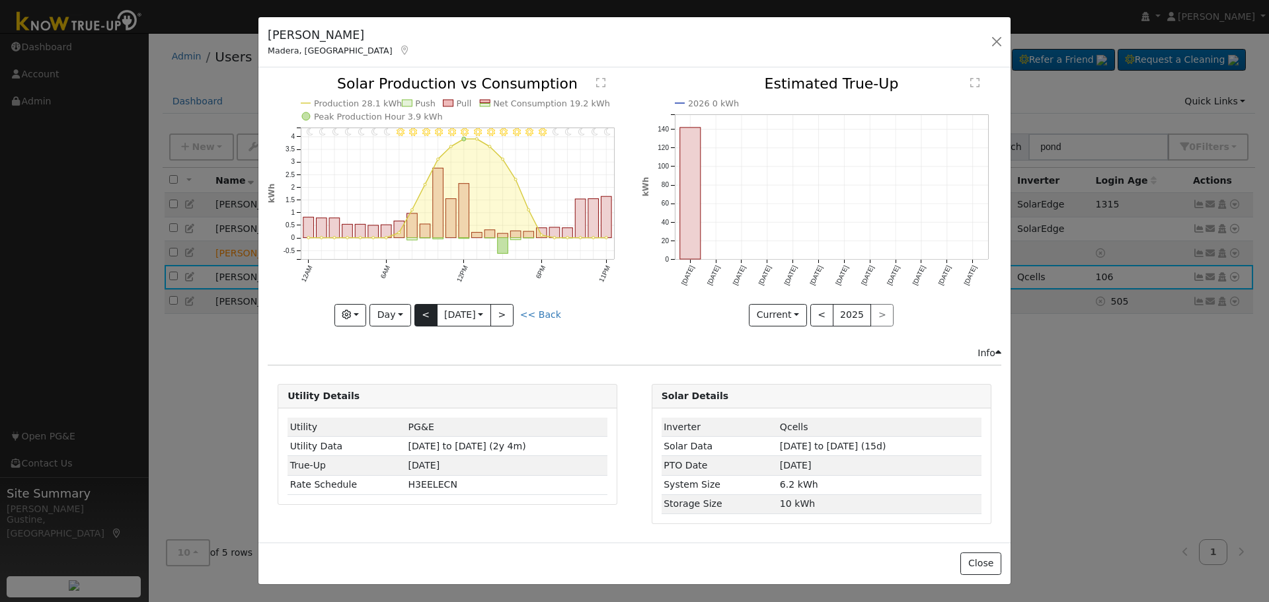
click at [423, 311] on div at bounding box center [447, 201] width 359 height 249
click at [423, 311] on button "<" at bounding box center [425, 315] width 23 height 22
click at [0, 0] on div at bounding box center [0, 0] width 0 height 0
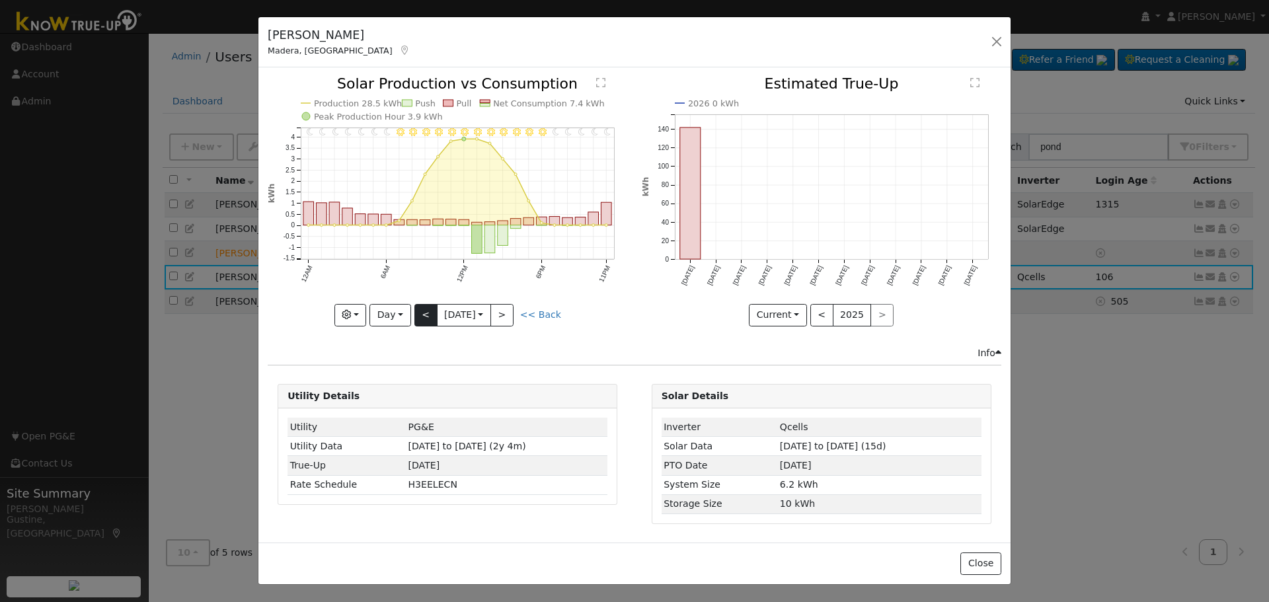
click at [423, 311] on div at bounding box center [447, 201] width 359 height 249
click at [423, 310] on button "<" at bounding box center [425, 315] width 23 height 22
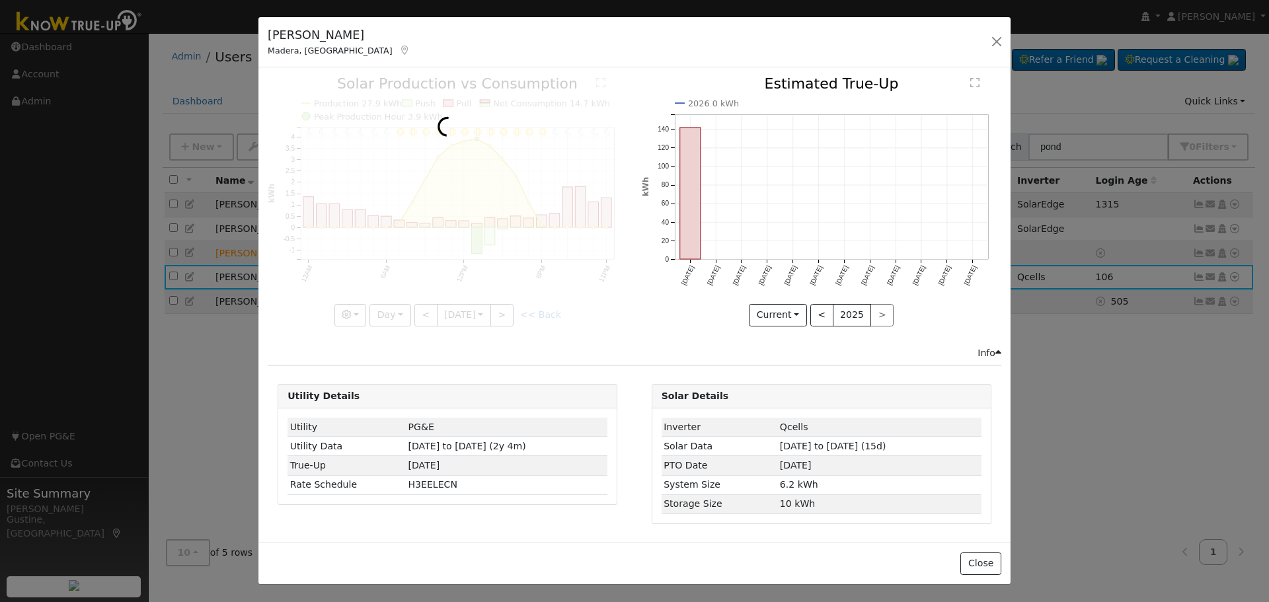
click at [423, 310] on div at bounding box center [447, 201] width 359 height 249
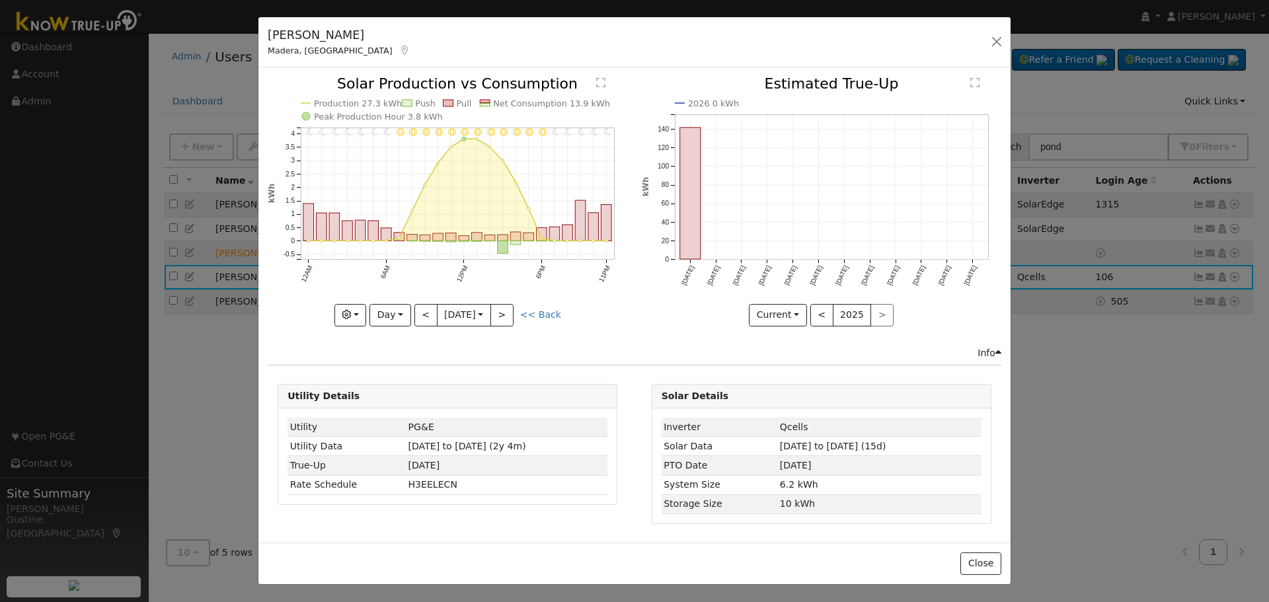
click at [420, 309] on div at bounding box center [447, 201] width 359 height 249
click at [420, 309] on button "<" at bounding box center [425, 315] width 23 height 22
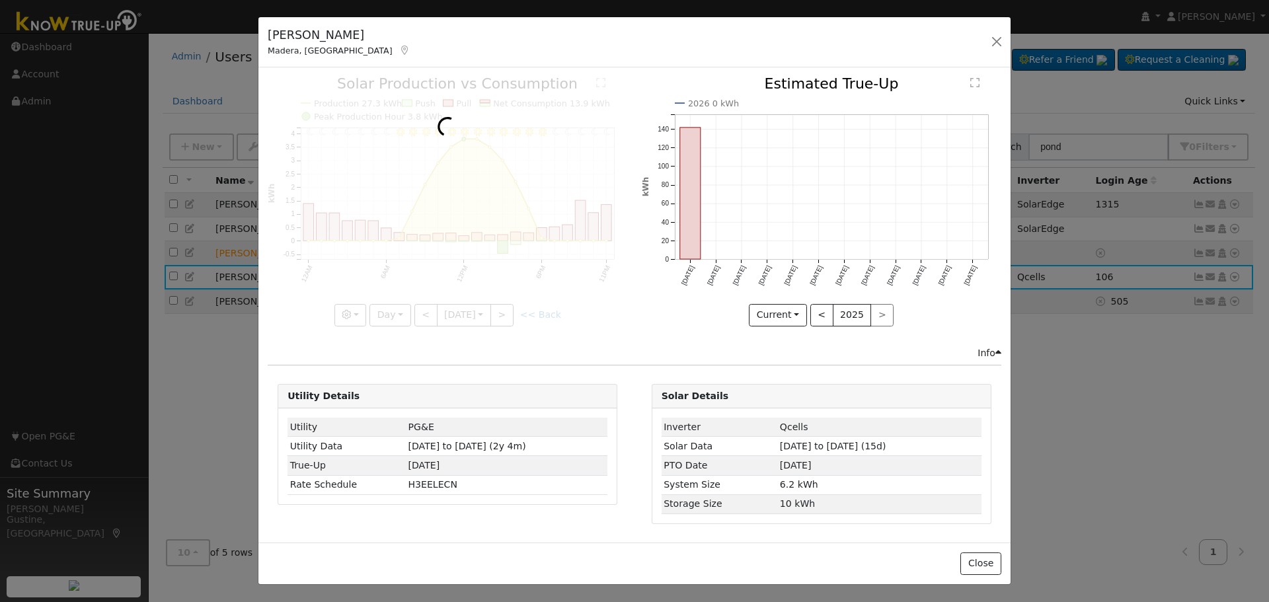
click at [419, 307] on div at bounding box center [447, 201] width 359 height 249
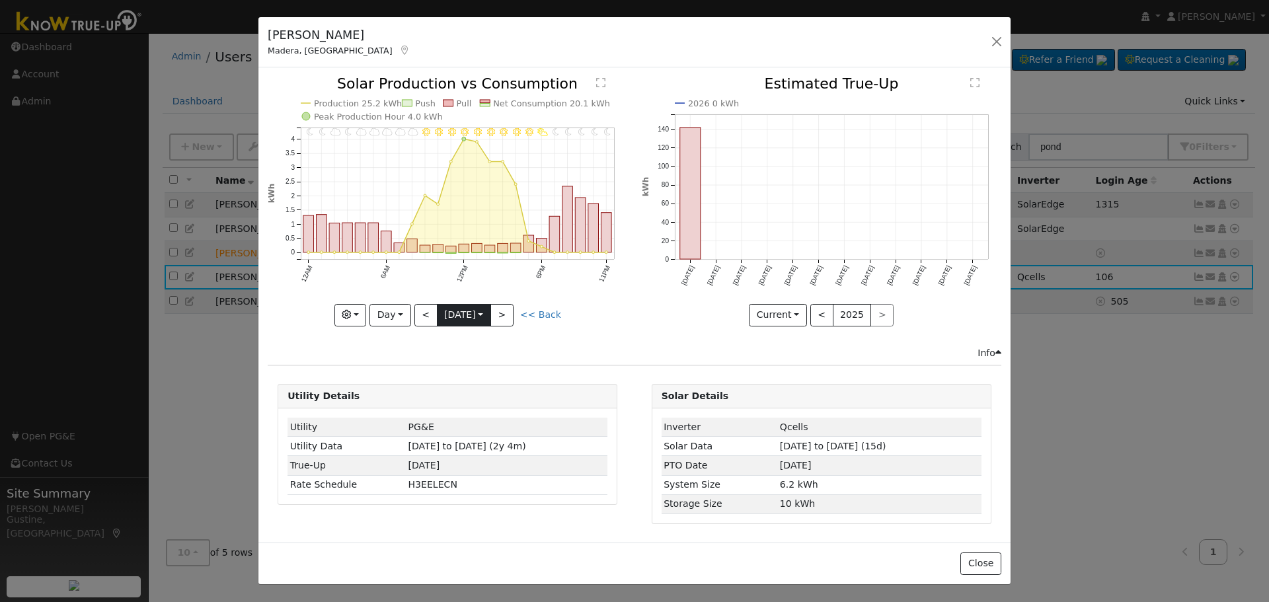
click at [478, 319] on input "2025-09-02" at bounding box center [463, 315] width 53 height 21
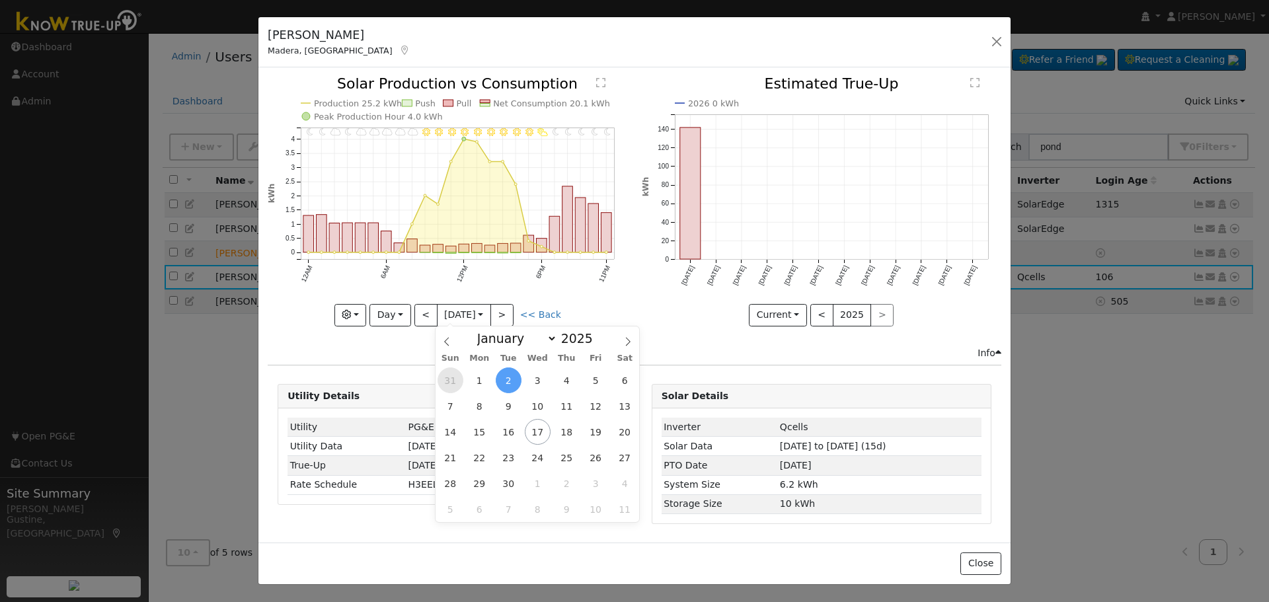
click at [453, 385] on span "31" at bounding box center [450, 380] width 26 height 26
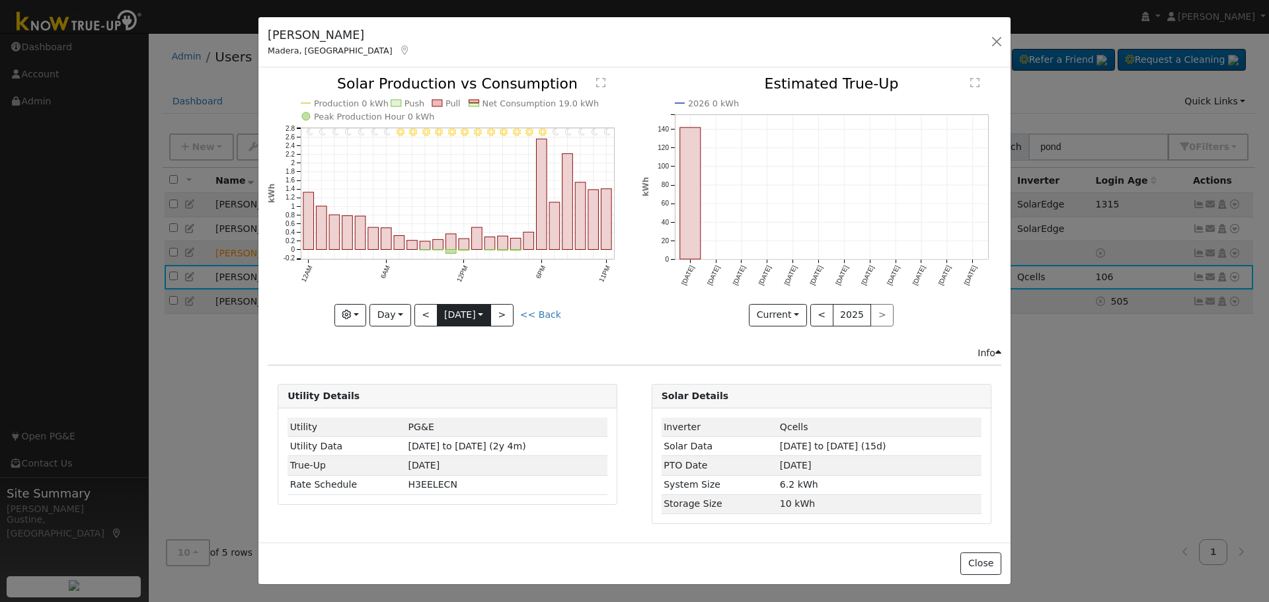
click at [448, 323] on input "2025-08-31" at bounding box center [463, 315] width 53 height 21
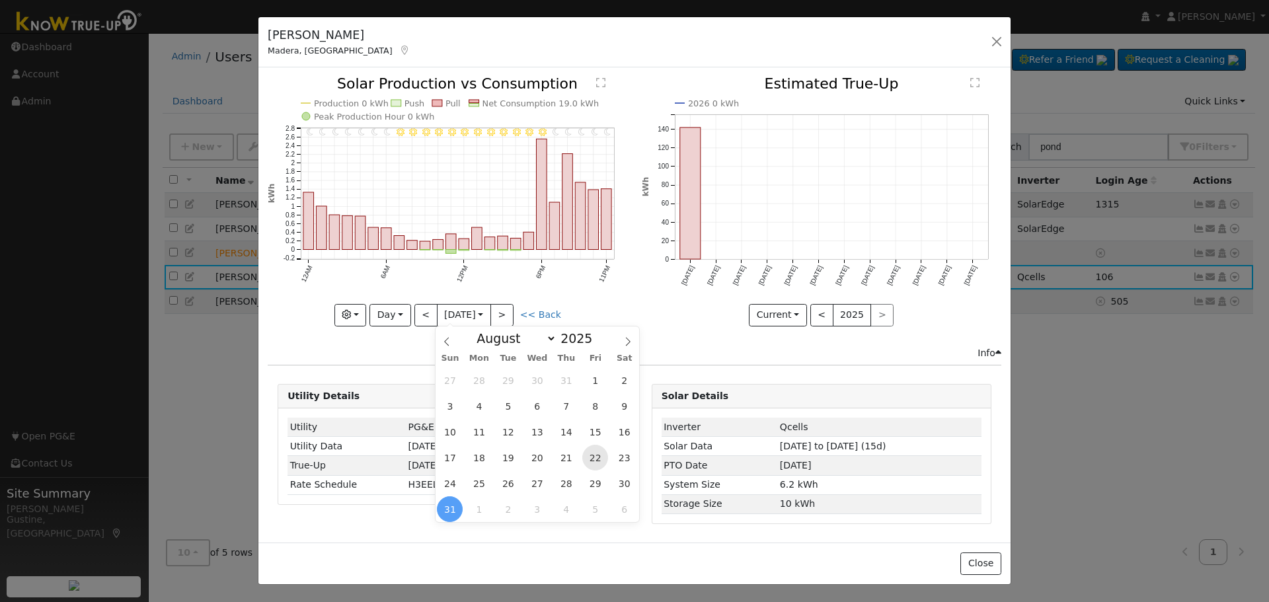
click at [592, 463] on span "22" at bounding box center [595, 458] width 26 height 26
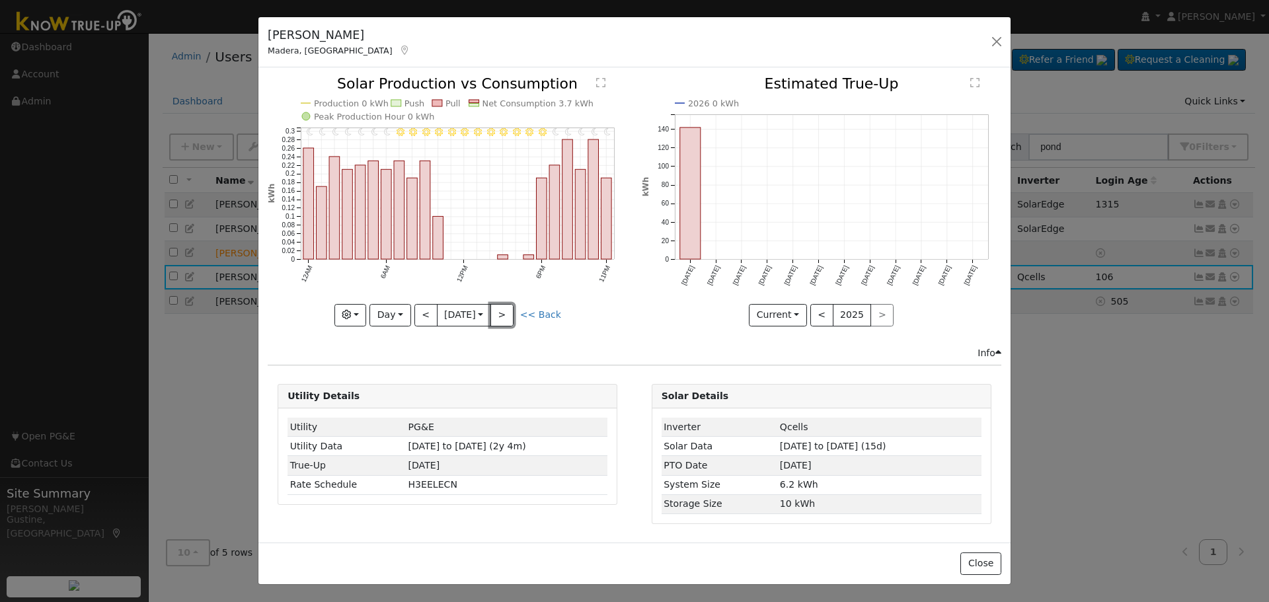
drag, startPoint x: 504, startPoint y: 319, endPoint x: 511, endPoint y: 320, distance: 6.6
click at [505, 319] on button ">" at bounding box center [501, 315] width 23 height 22
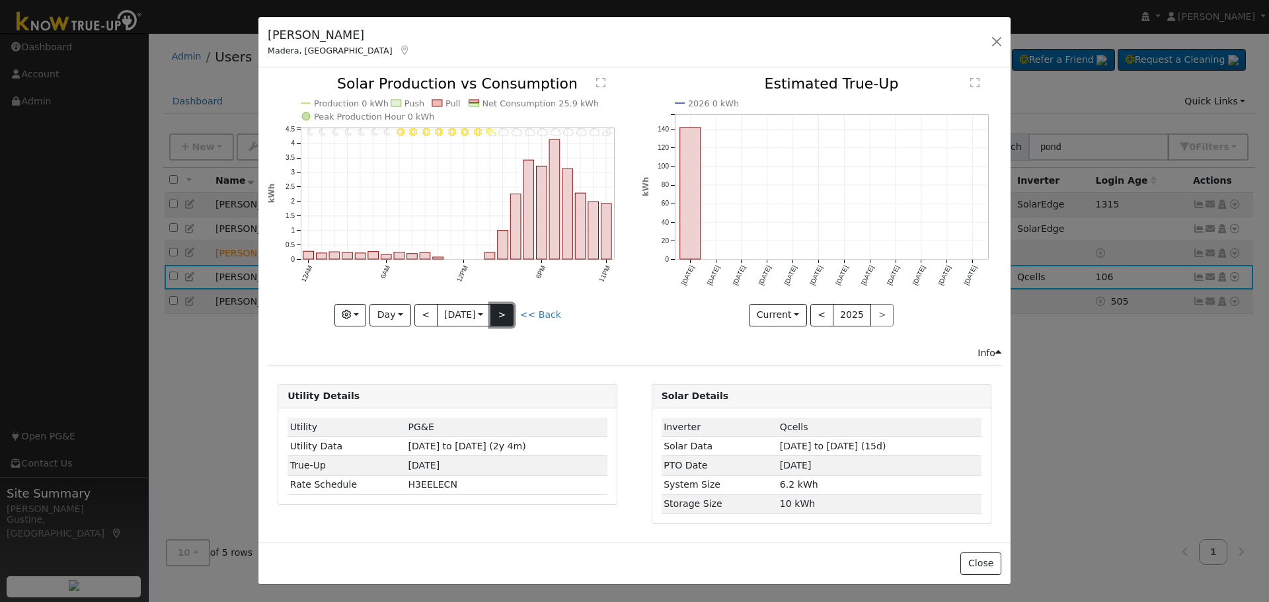
click at [506, 314] on button ">" at bounding box center [501, 315] width 23 height 22
type input "2025-08-24"
